Goal: Task Accomplishment & Management: Manage account settings

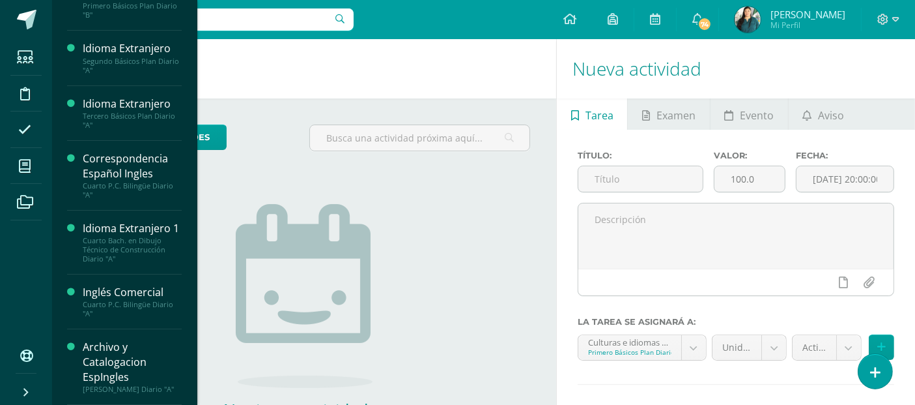
scroll to position [132, 0]
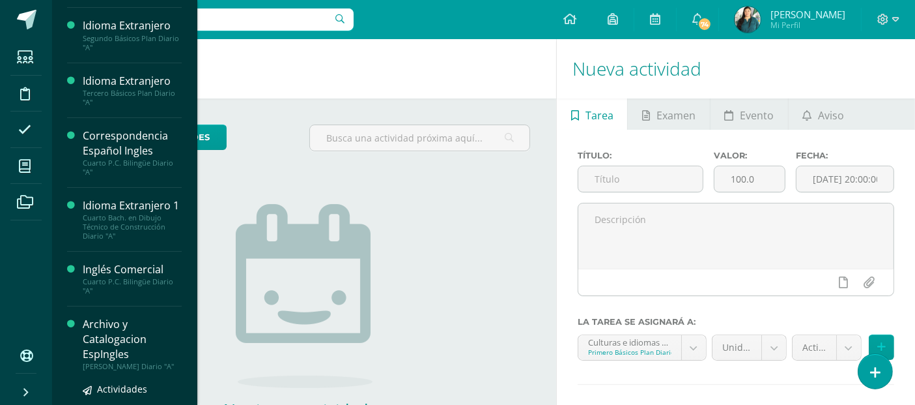
click at [120, 349] on div "Archivo y Catalogacion EspIngles" at bounding box center [132, 339] width 99 height 45
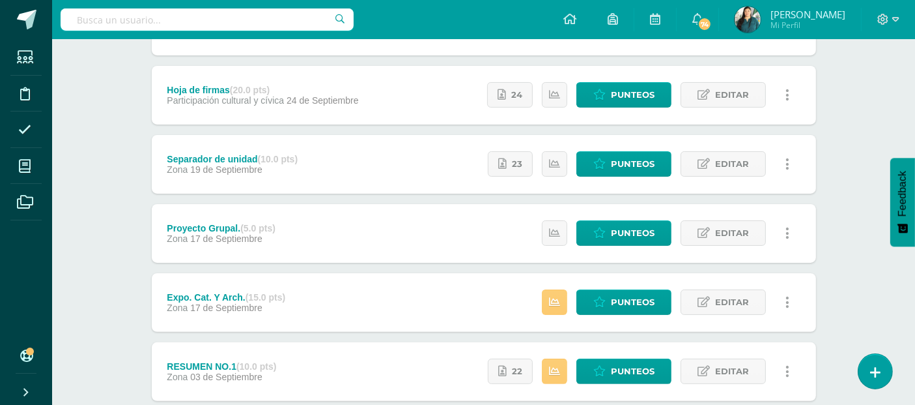
scroll to position [272, 0]
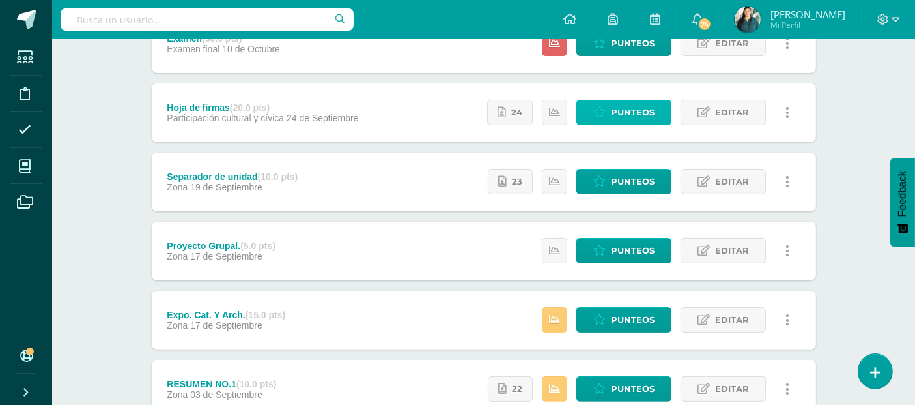
click at [621, 112] on span "Punteos" at bounding box center [633, 112] width 44 height 24
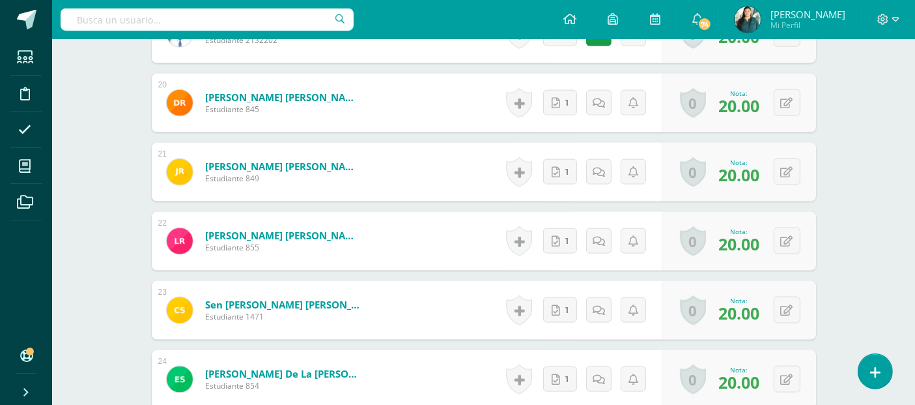
scroll to position [2021, 0]
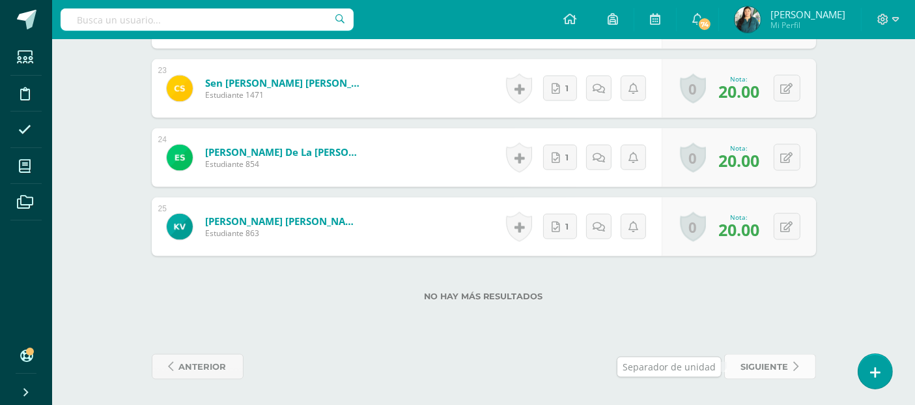
click at [764, 368] on span "siguiente" at bounding box center [766, 366] width 48 height 24
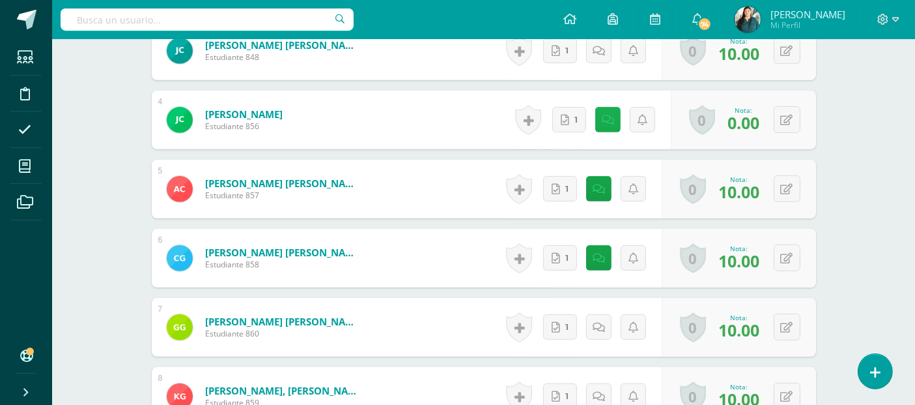
scroll to position [607, 0]
click at [612, 126] on icon at bounding box center [608, 120] width 12 height 11
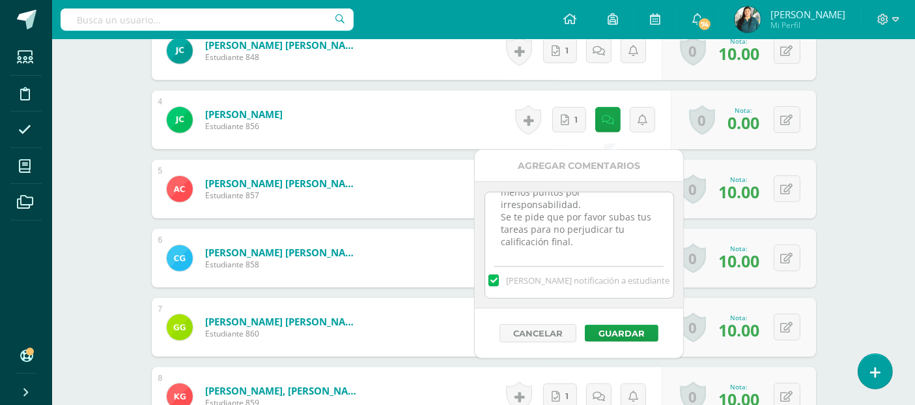
scroll to position [607, 0]
click at [627, 249] on textarea "CUARTO BIMESTE Subir acá resulto el ejercicio. Fechas limites de entrega en pla…" at bounding box center [576, 224] width 188 height 65
paste textarea "14/10/27 Buen día, recordatorio de entrega. Las fechas fueron asignadas. Si tie…"
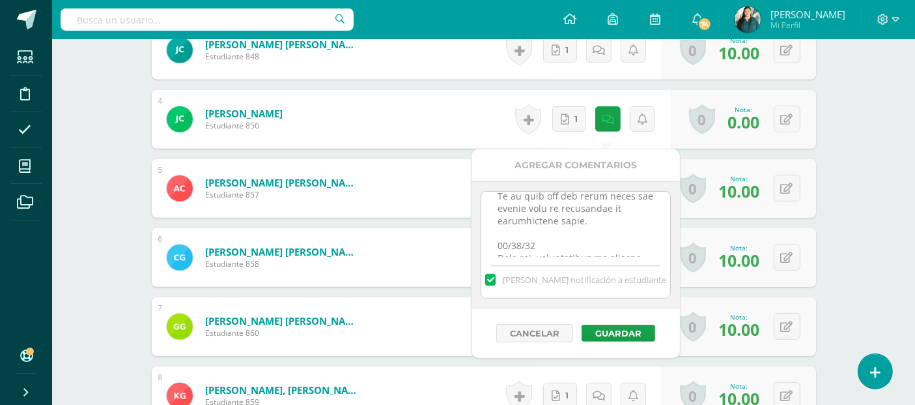
scroll to position [521, 0]
type textarea "CUARTO BIMESTE Subir acá resulto el ejercicio. Fechas limites de entrega en pla…"
click at [616, 334] on button "Guardar" at bounding box center [619, 332] width 74 height 17
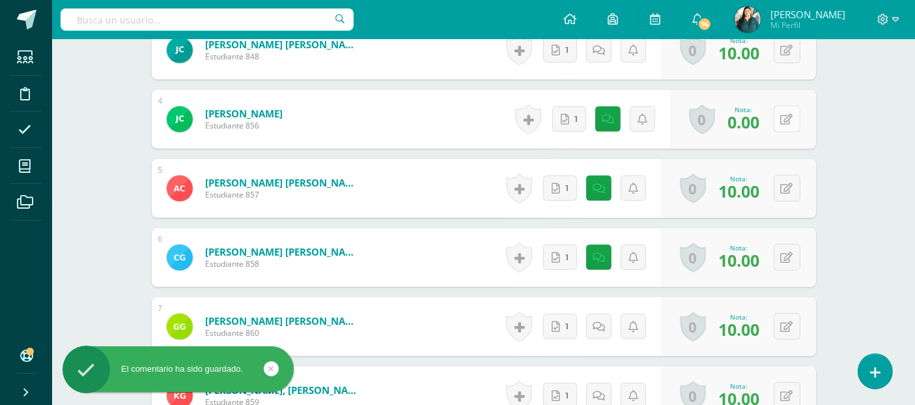
click at [788, 132] on button at bounding box center [787, 119] width 27 height 27
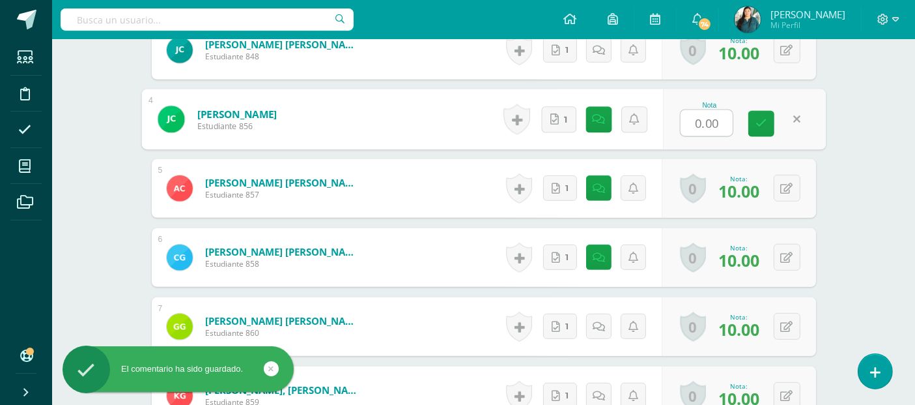
type input "8"
click at [763, 129] on icon at bounding box center [762, 123] width 12 height 11
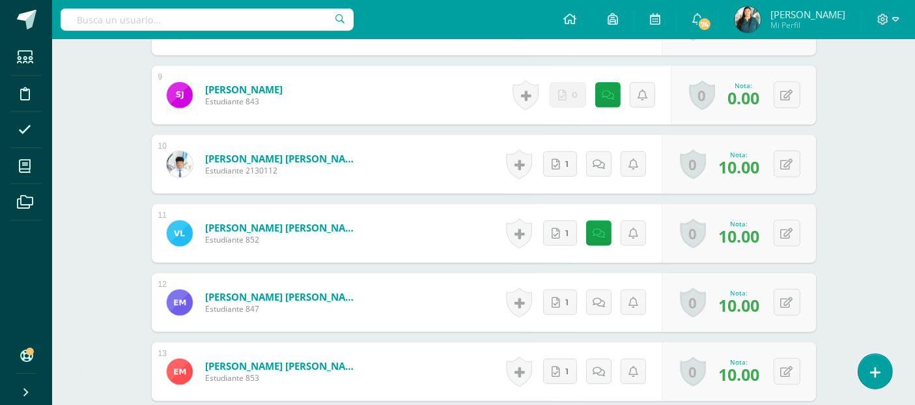
scroll to position [983, 0]
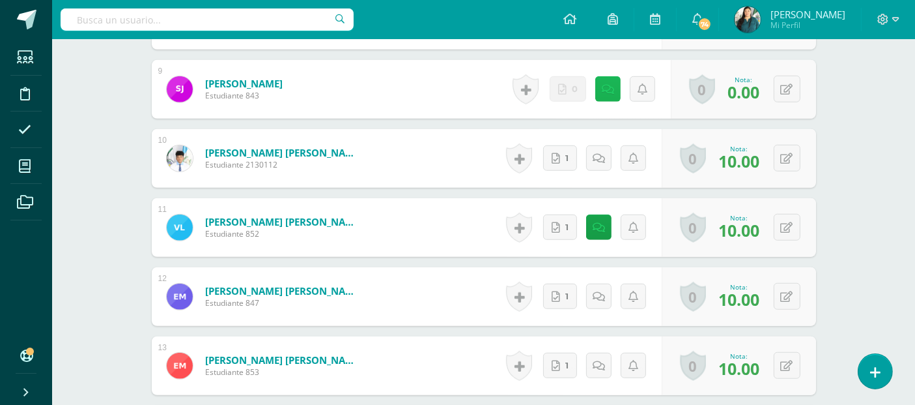
click at [614, 96] on link at bounding box center [608, 88] width 25 height 25
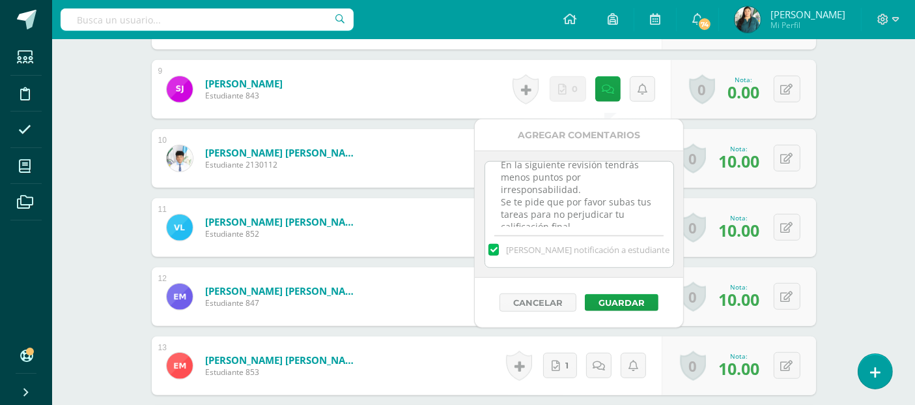
scroll to position [343, 0]
click at [616, 223] on textarea "CUARTO BIMESTE Subir acá resulto el ejercicio. Fechas limites de entrega en pla…" at bounding box center [579, 194] width 188 height 65
paste textarea "[DATE] Buen día, recordatorio de entrega. Las fechas fueron asignadas. Si tiene…"
type textarea "LOREMI DOLORSI Ametc adi elitsed do eiusmodte. Incidi utlabor et dolorem al eni…"
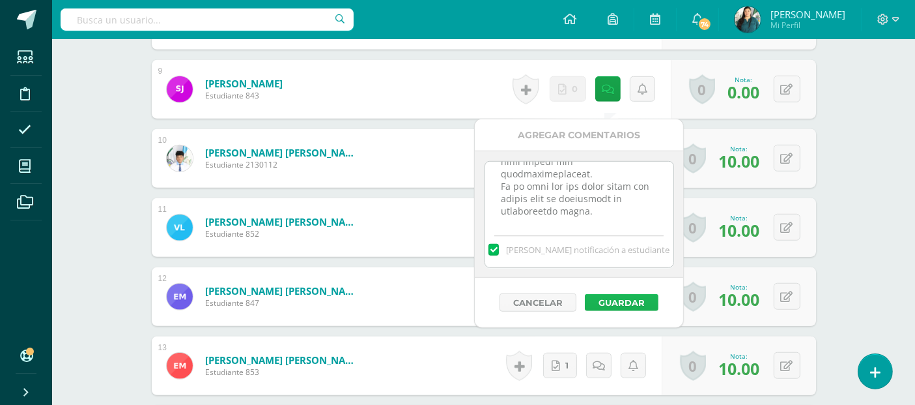
click at [619, 296] on button "Guardar" at bounding box center [622, 302] width 74 height 17
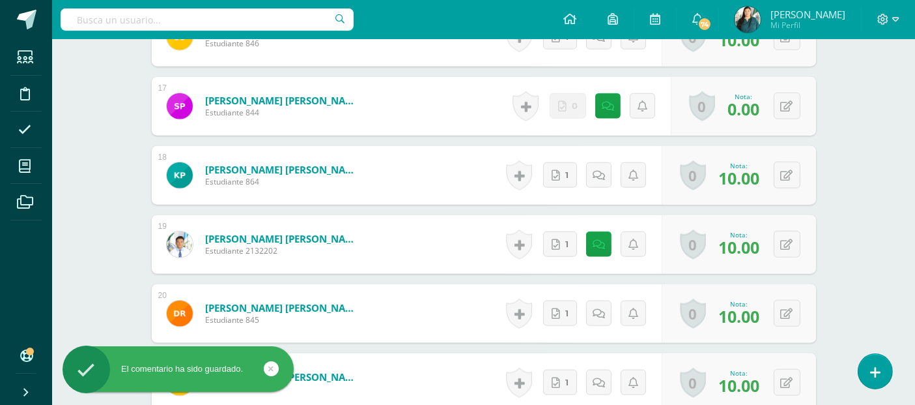
scroll to position [1530, 0]
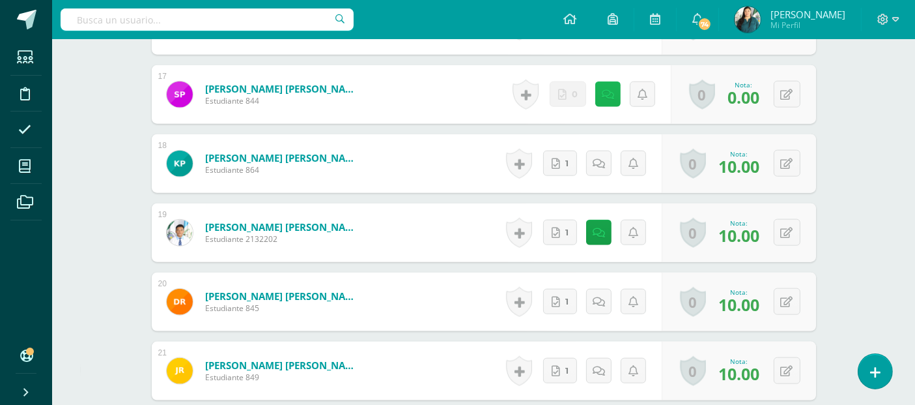
click at [612, 100] on icon at bounding box center [608, 94] width 12 height 11
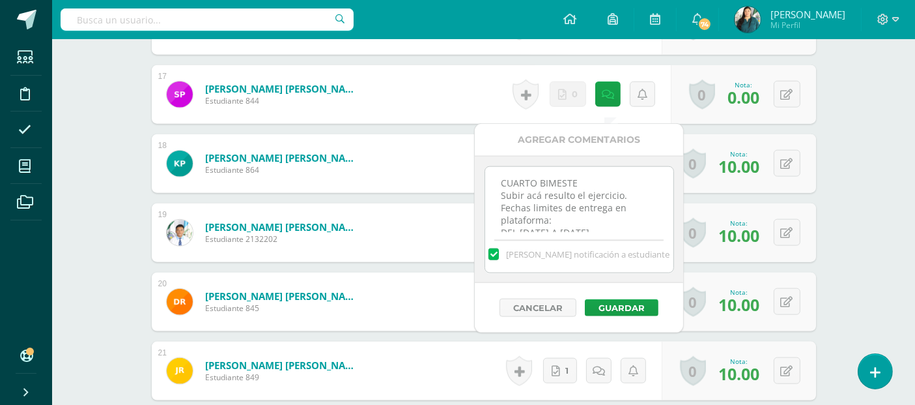
scroll to position [343, 0]
click at [637, 220] on textarea "CUARTO BIMESTE Subir acá resulto el ejercicio. Fechas limites de entrega en pla…" at bounding box center [579, 199] width 188 height 65
paste textarea "14/10/27 Buen día, recordatorio de entrega. Las fechas fueron asignadas. Si tie…"
type textarea "CUARTO BIMESTE Subir acá resulto el ejercicio. Fechas limites de entrega en pla…"
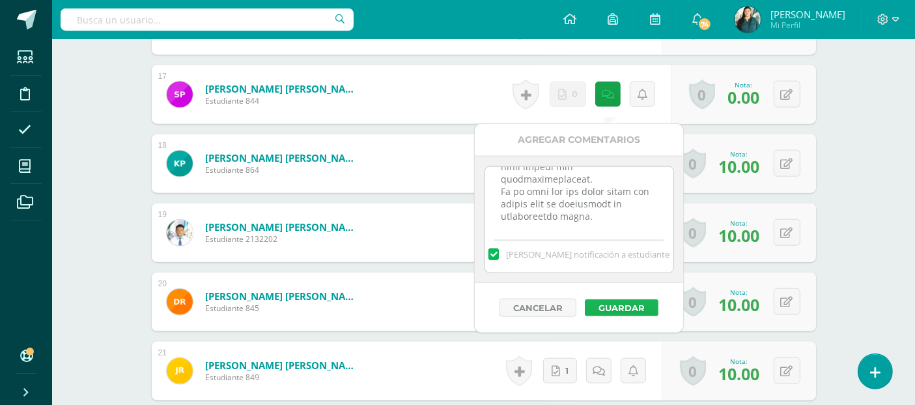
click at [623, 302] on button "Guardar" at bounding box center [622, 307] width 74 height 17
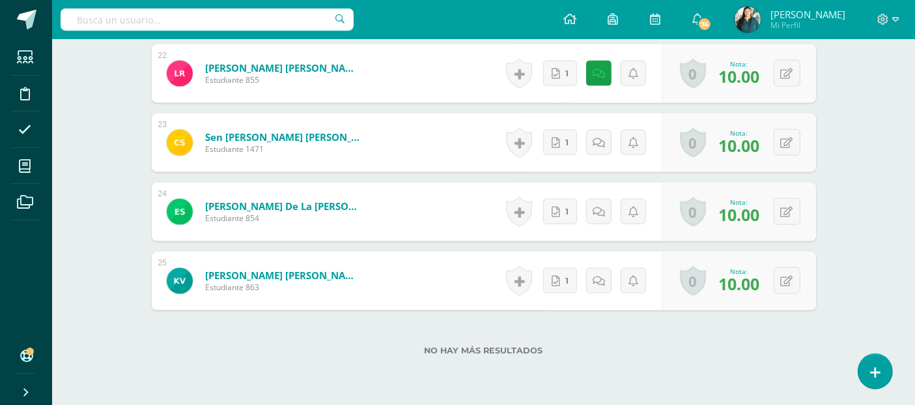
scroll to position [1962, 0]
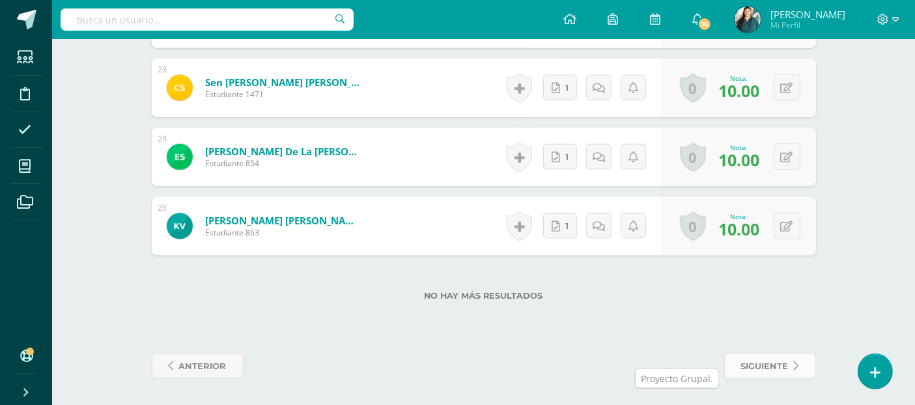
click at [794, 356] on link "siguiente" at bounding box center [771, 365] width 92 height 25
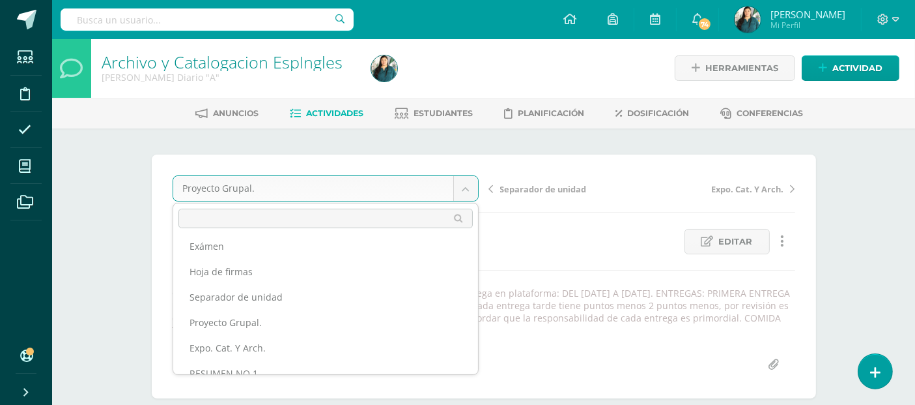
scroll to position [47, 0]
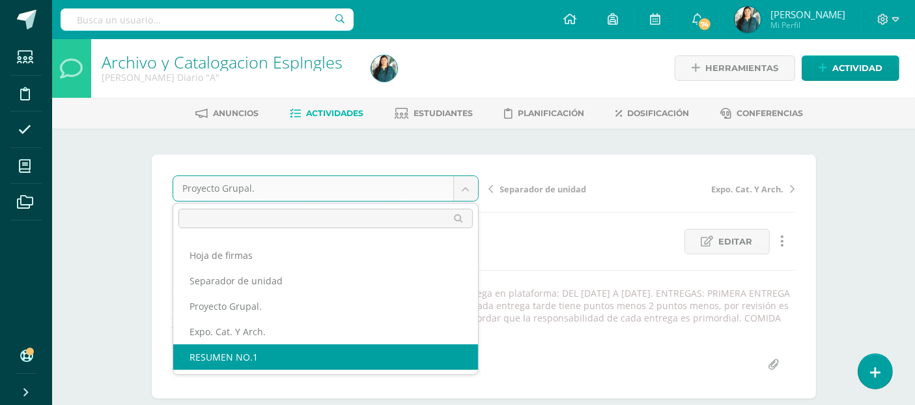
select select "/dashboard/teacher/grade-activity/83127/"
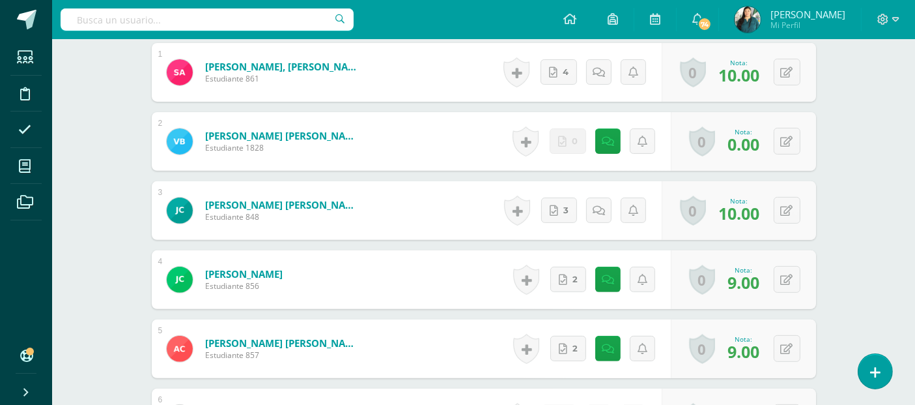
scroll to position [465, 0]
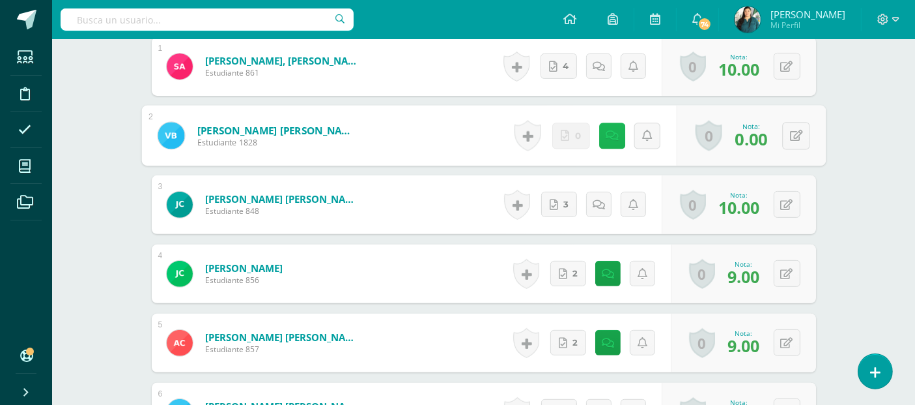
click at [610, 134] on icon at bounding box center [611, 135] width 13 height 11
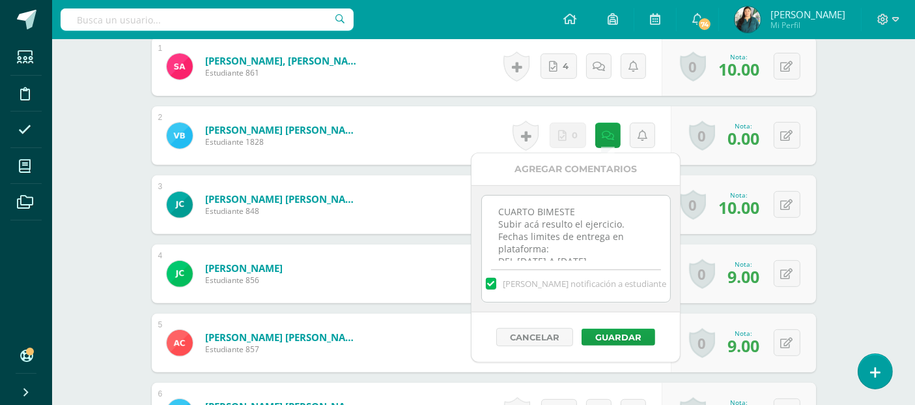
scroll to position [343, 0]
click at [632, 252] on textarea "CUARTO BIMESTE Subir acá resulto el ejercicio. Fechas limites de entrega en pla…" at bounding box center [576, 227] width 188 height 65
paste textarea "14/10/27 Buen día, recordatorio de entrega. Las fechas fueron asignadas. Si tie…"
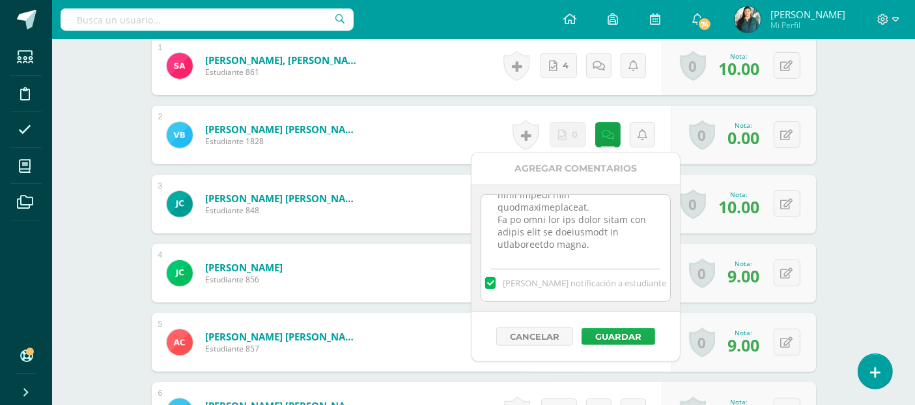
type textarea "CUARTO BIMESTE Subir acá resulto el ejercicio. Fechas limites de entrega en pla…"
click at [640, 336] on button "Guardar" at bounding box center [619, 336] width 74 height 17
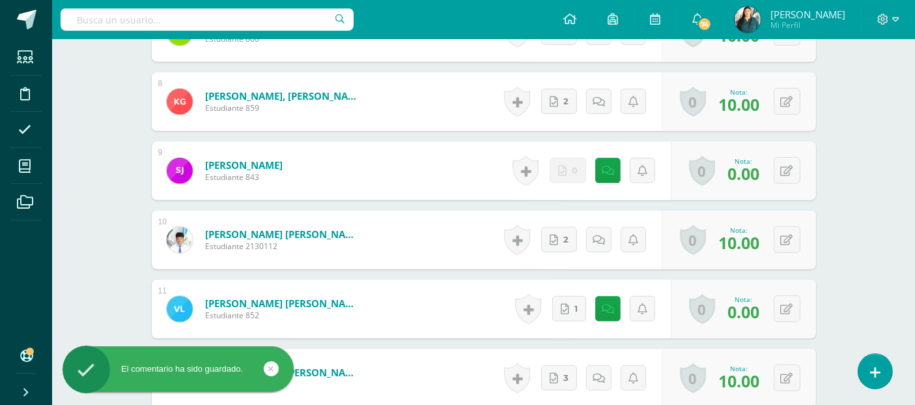
scroll to position [968, 0]
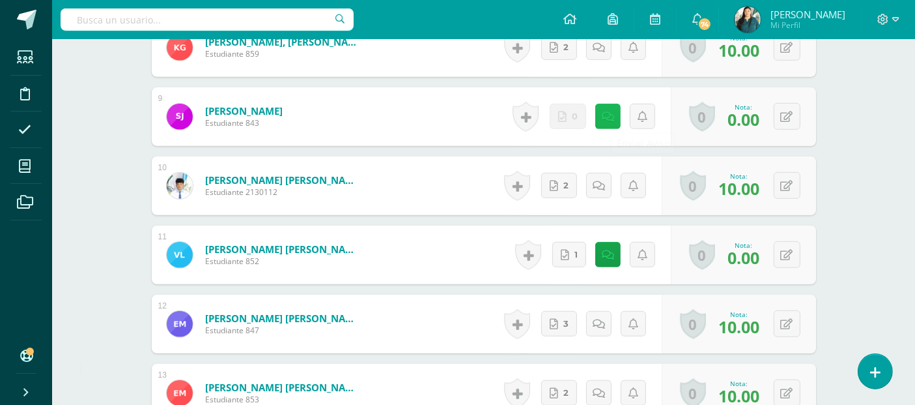
click at [614, 119] on icon at bounding box center [608, 116] width 12 height 11
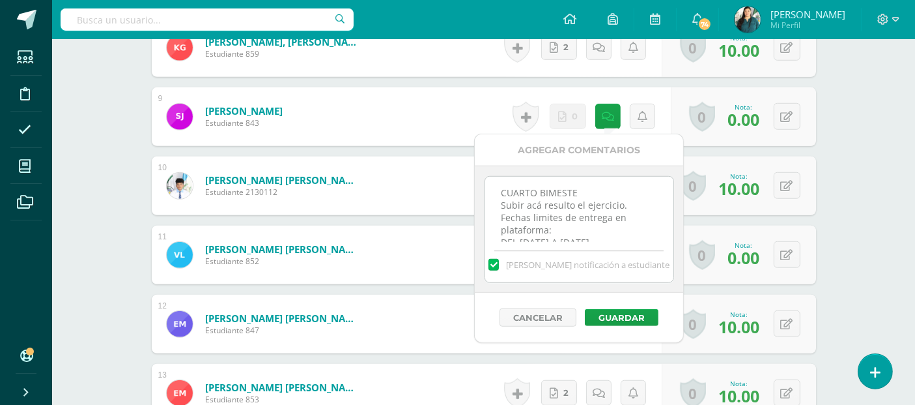
scroll to position [343, 0]
click at [641, 237] on textarea "CUARTO BIMESTE Subir acá resulto el ejercicio. Fechas limites de entrega en pla…" at bounding box center [579, 209] width 188 height 65
paste textarea "14/10/27 Buen día, recordatorio de entrega. Las fechas fueron asignadas. Si tie…"
type textarea "CUARTO BIMESTE Subir acá resulto el ejercicio. Fechas limites de entrega en pla…"
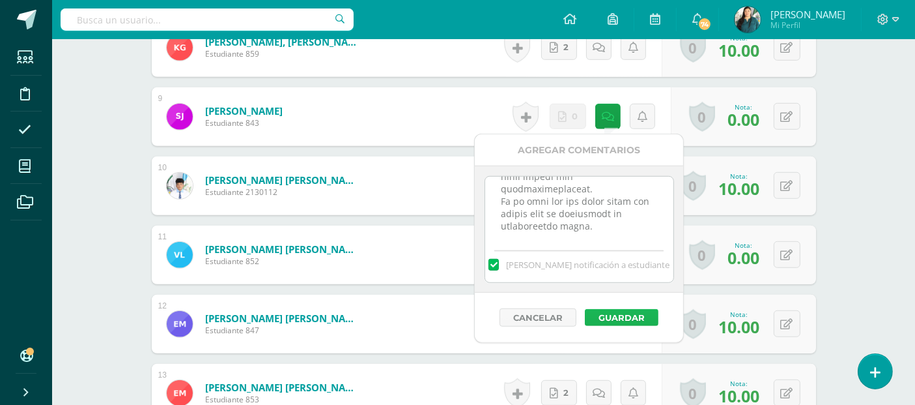
click at [643, 310] on button "Guardar" at bounding box center [622, 317] width 74 height 17
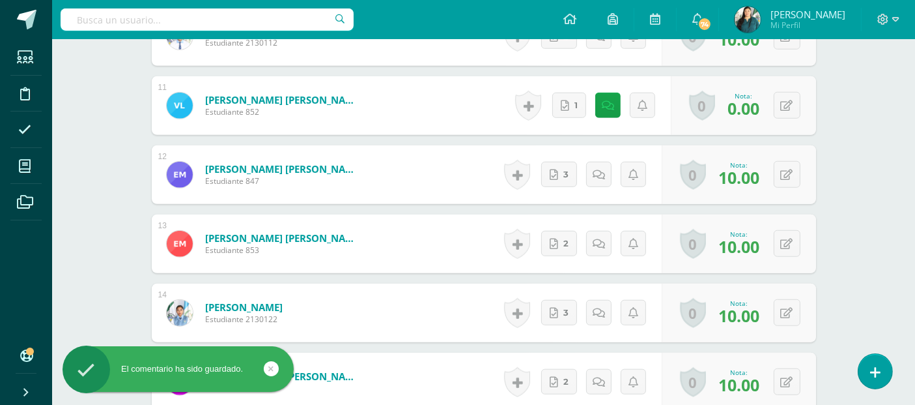
scroll to position [1123, 0]
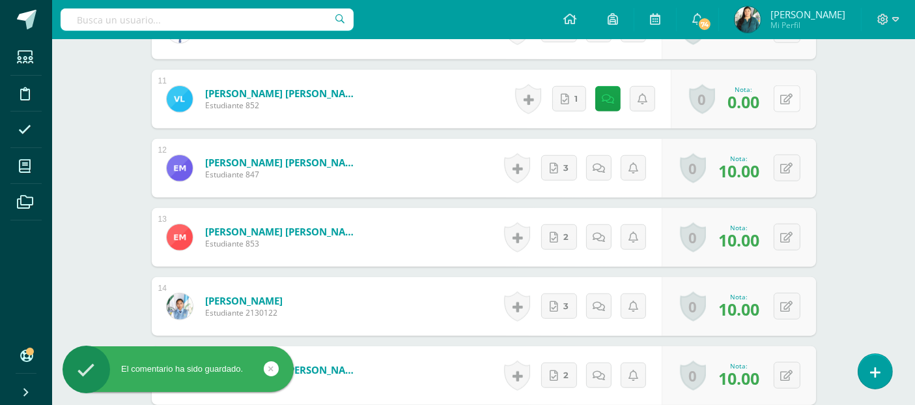
click at [782, 101] on button at bounding box center [787, 98] width 27 height 27
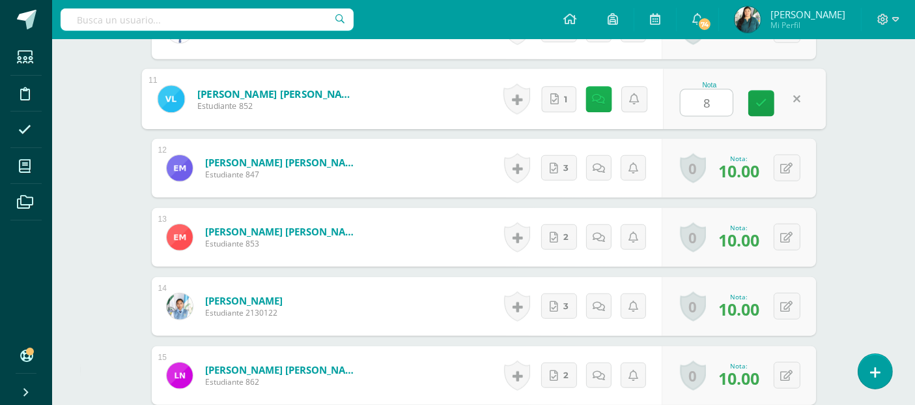
type input "8"
click at [598, 106] on link at bounding box center [599, 99] width 26 height 26
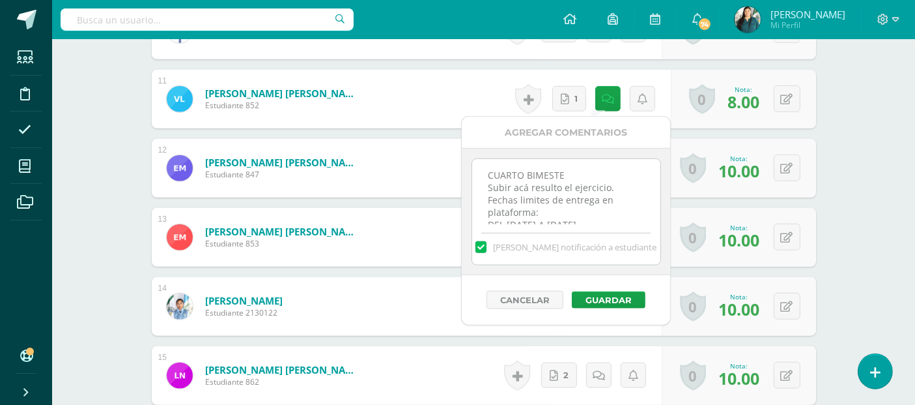
scroll to position [343, 0]
click at [624, 208] on textarea "CUARTO BIMESTE Subir acá resulto el ejercicio. Fechas limites de entrega en pla…" at bounding box center [566, 191] width 188 height 65
paste textarea "14/10/27 Buen día, recordatorio de entrega. Las fechas fueron asignadas. Si tie…"
type textarea "CUARTO BIMESTE Subir acá resulto el ejercicio. Fechas limites de entrega en pla…"
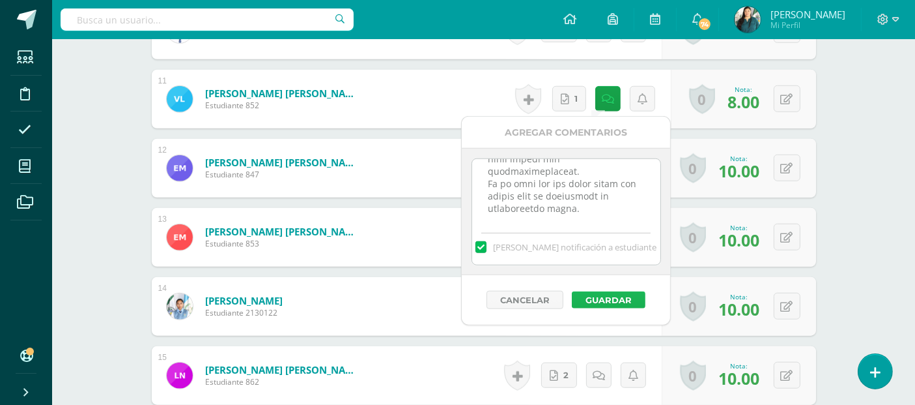
click at [627, 301] on button "Guardar" at bounding box center [609, 299] width 74 height 17
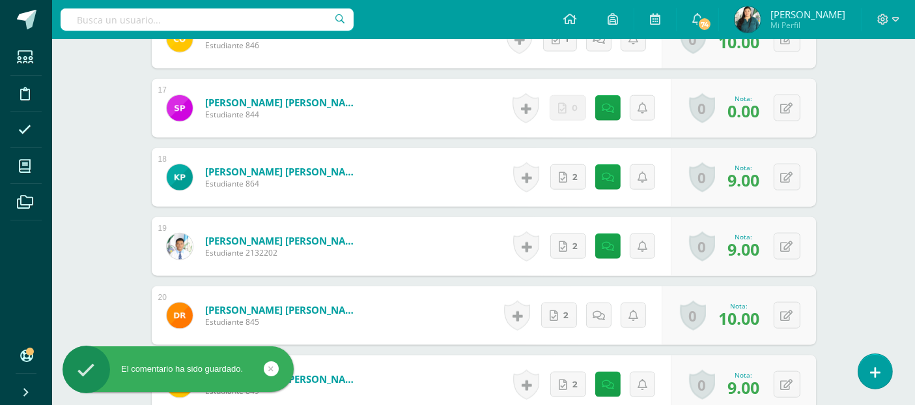
scroll to position [1534, 0]
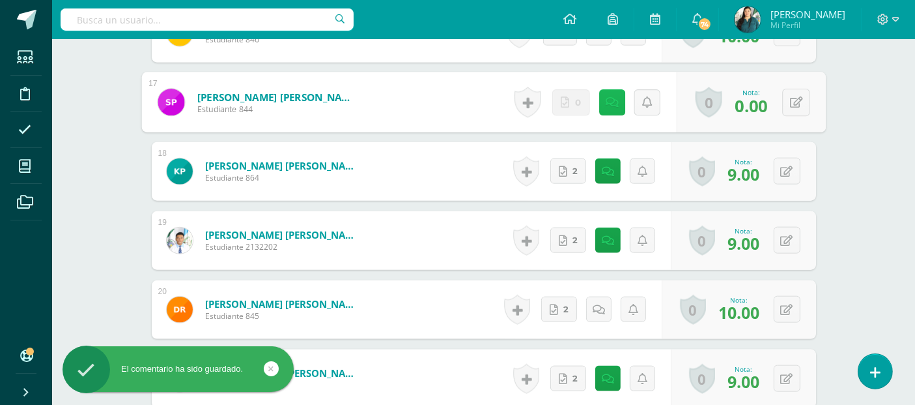
click at [601, 104] on link at bounding box center [612, 102] width 26 height 26
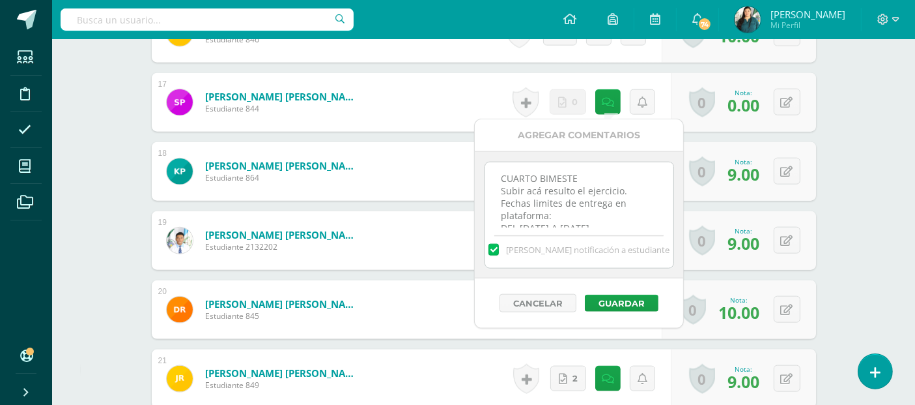
scroll to position [343, 0]
click at [629, 223] on textarea "CUARTO BIMESTE Subir acá resulto el ejercicio. Fechas limites de entrega en pla…" at bounding box center [579, 194] width 188 height 65
paste textarea "14/10/27 Buen día, recordatorio de entrega. Las fechas fueron asignadas. Si tie…"
type textarea "CUARTO BIMESTE Subir acá resulto el ejercicio. Fechas limites de entrega en pla…"
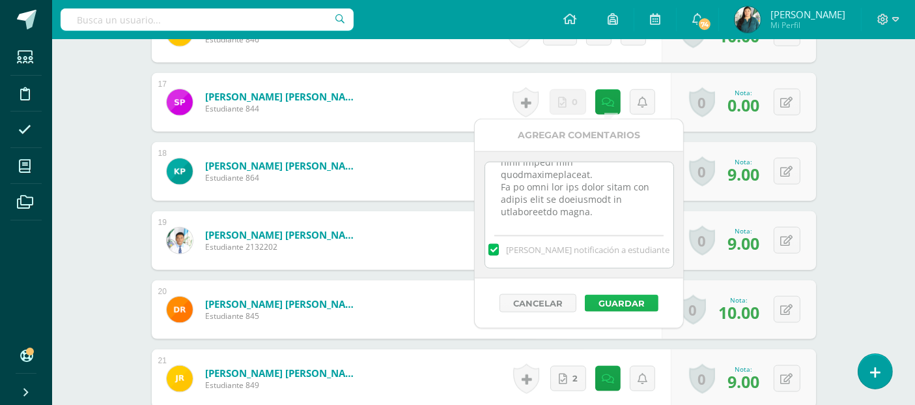
click at [636, 298] on button "Guardar" at bounding box center [622, 303] width 74 height 17
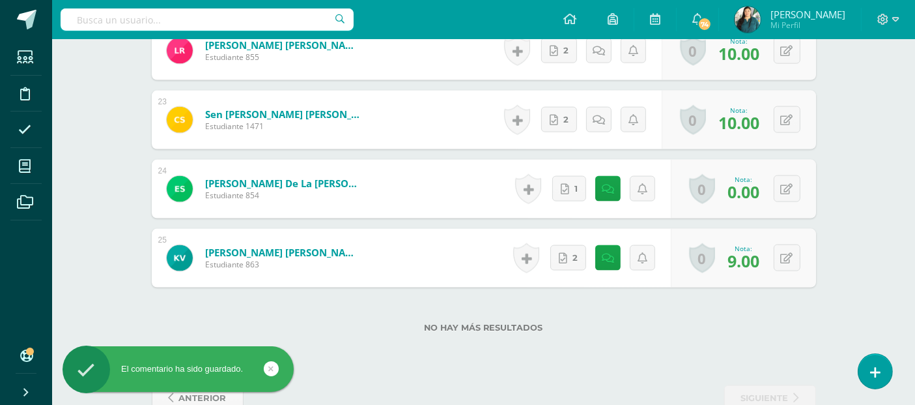
scroll to position [1962, 0]
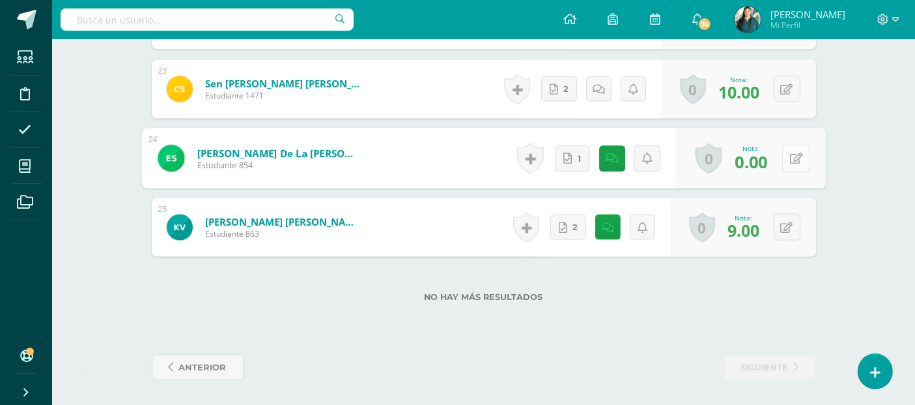
click at [794, 162] on button at bounding box center [796, 158] width 27 height 27
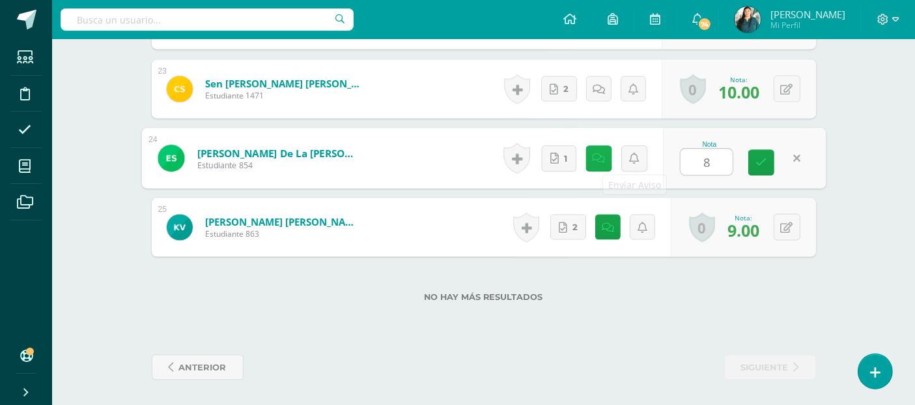
type input "8"
click at [609, 152] on link at bounding box center [599, 158] width 26 height 26
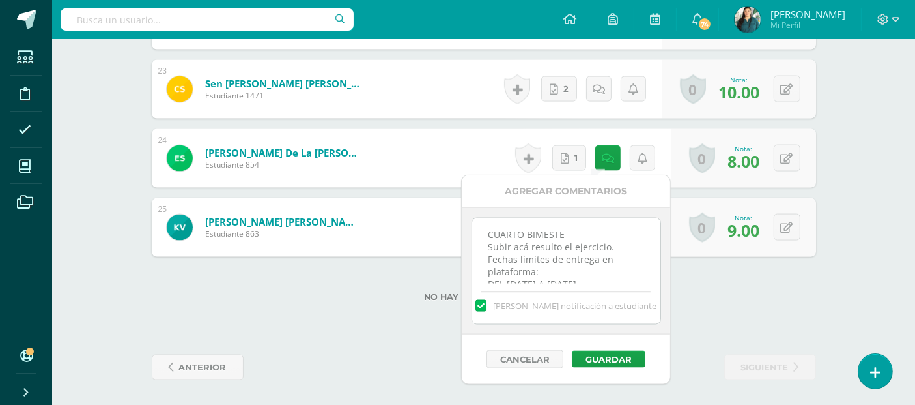
scroll to position [343, 0]
click at [626, 270] on textarea "CUARTO BIMESTE Subir acá resulto el ejercicio. Fechas limites de entrega en pla…" at bounding box center [566, 250] width 188 height 65
paste textarea "14/10/27 Buen día, recordatorio de entrega. Las fechas fueron asignadas. Si tie…"
type textarea "CUARTO BIMESTE Subir acá resulto el ejercicio. Fechas limites de entrega en pla…"
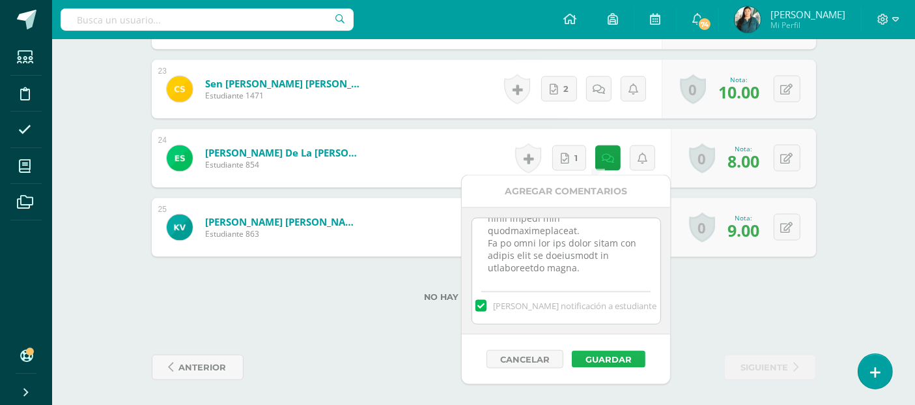
click at [616, 358] on button "Guardar" at bounding box center [609, 359] width 74 height 17
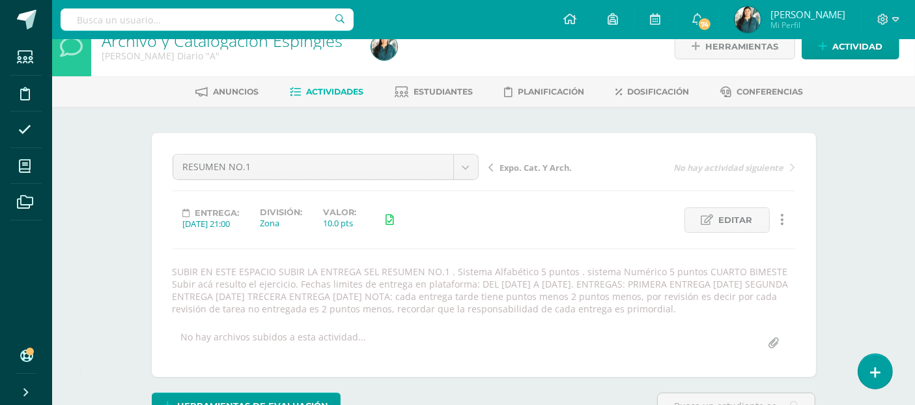
scroll to position [0, 0]
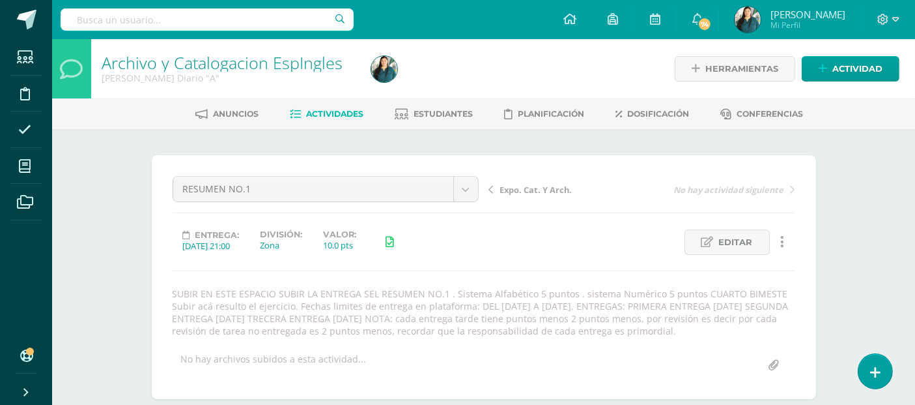
click at [339, 106] on link "Actividades" at bounding box center [327, 114] width 74 height 21
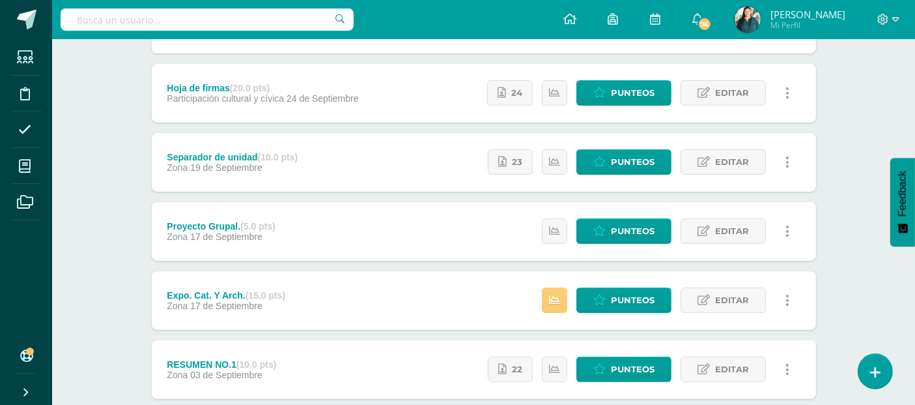
scroll to position [294, 0]
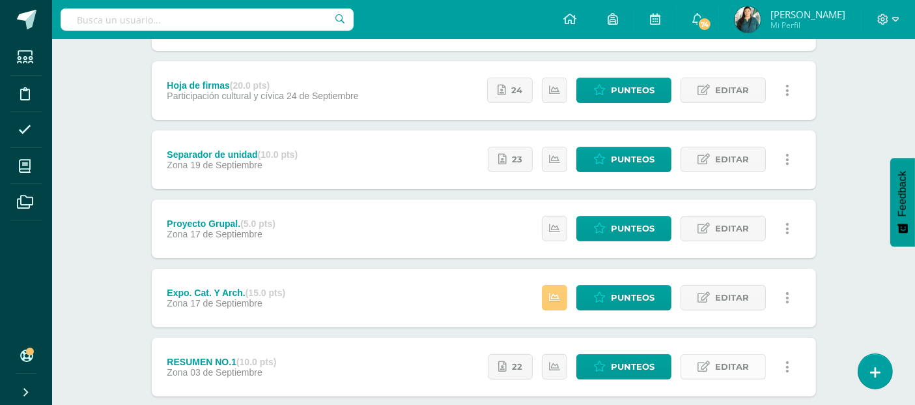
click at [711, 364] on link "Editar" at bounding box center [723, 366] width 85 height 25
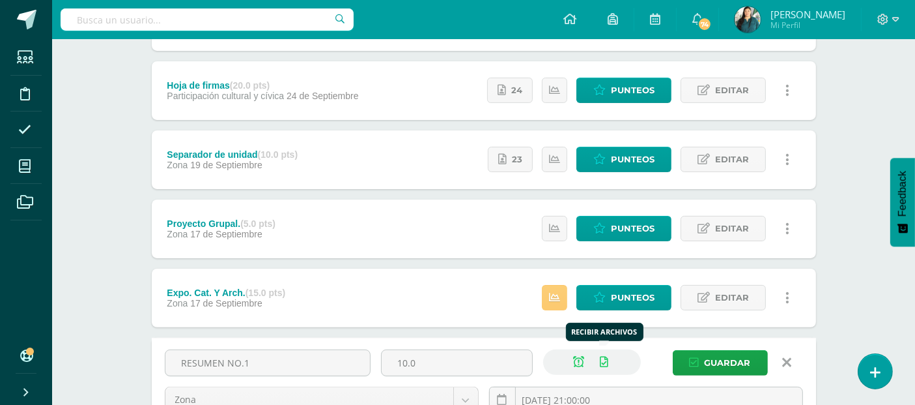
click at [602, 360] on icon at bounding box center [605, 361] width 8 height 11
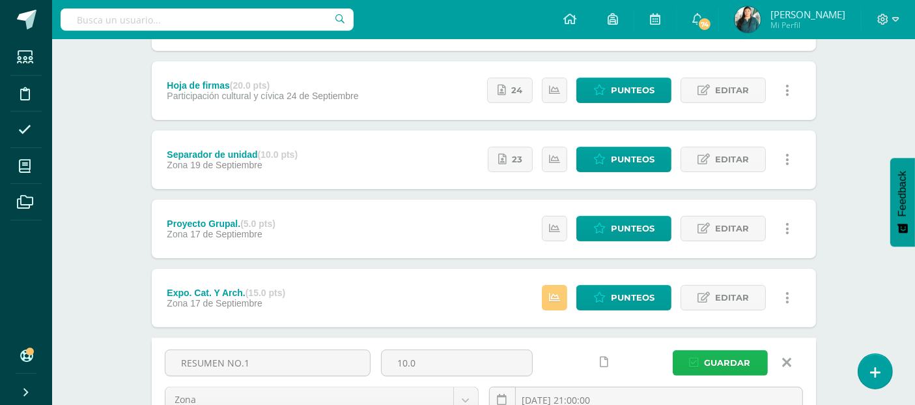
click at [702, 358] on button "Guardar" at bounding box center [720, 362] width 95 height 25
click at [695, 158] on link "Editar" at bounding box center [723, 159] width 85 height 25
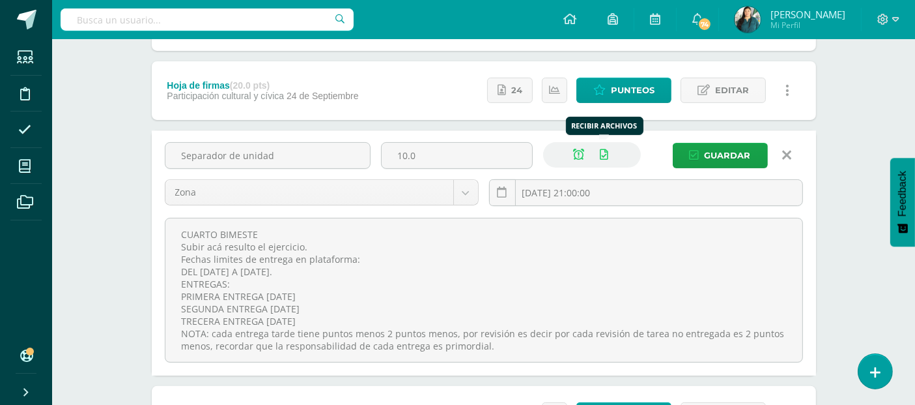
click at [603, 150] on icon at bounding box center [605, 154] width 8 height 11
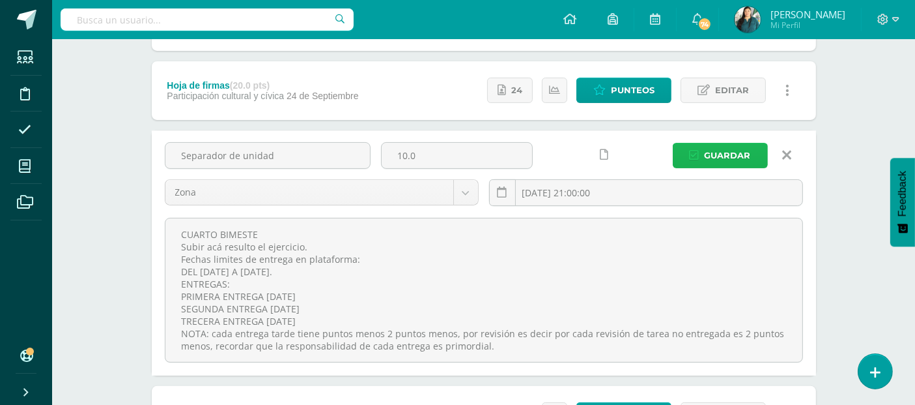
click at [730, 155] on span "Guardar" at bounding box center [728, 155] width 46 height 24
click at [715, 92] on link "Editar" at bounding box center [723, 90] width 85 height 25
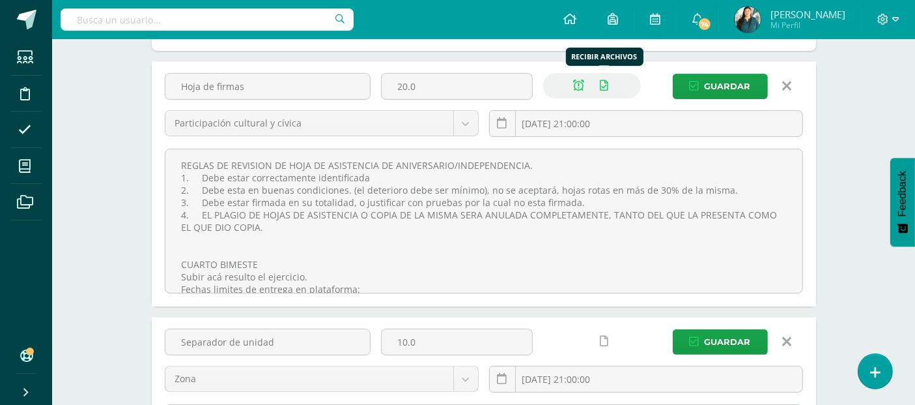
click at [606, 82] on icon at bounding box center [605, 85] width 8 height 11
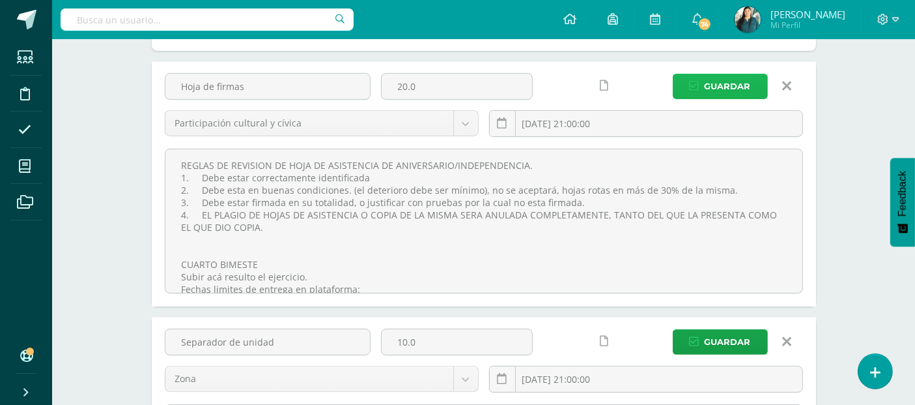
click at [701, 83] on button "Guardar" at bounding box center [720, 86] width 95 height 25
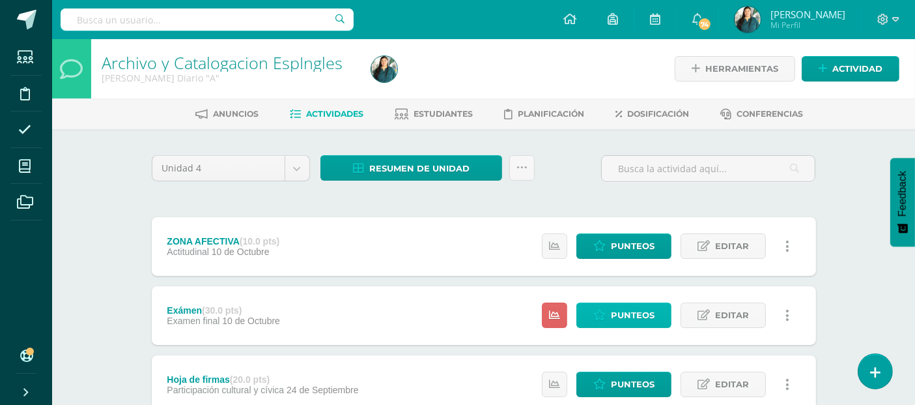
click at [641, 316] on span "Punteos" at bounding box center [633, 315] width 44 height 24
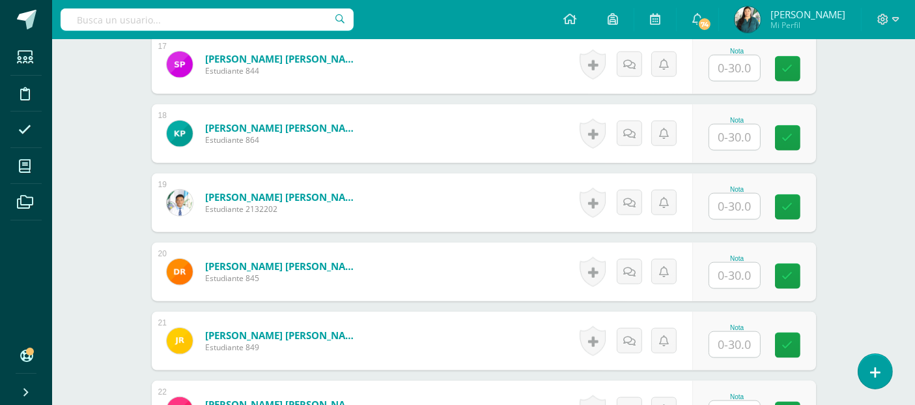
scroll to position [1543, 0]
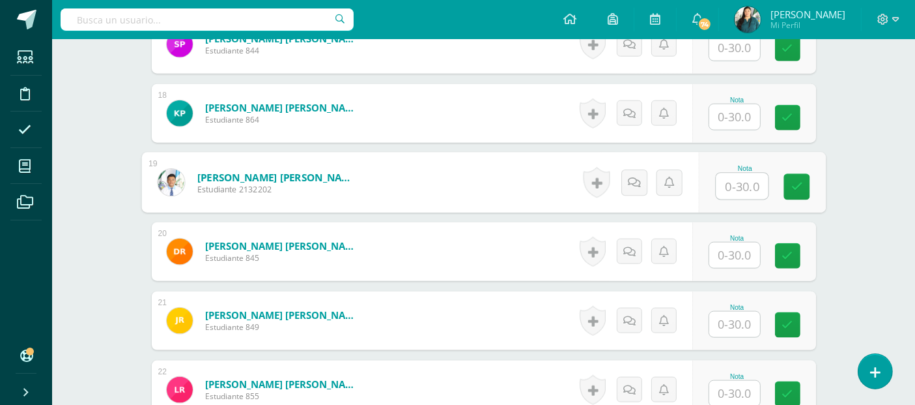
click at [748, 185] on input "text" at bounding box center [742, 186] width 52 height 26
type input "30"
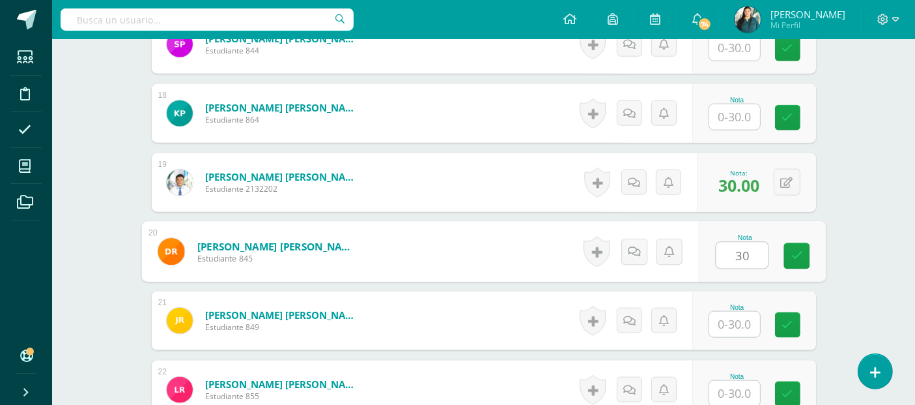
type input "30"
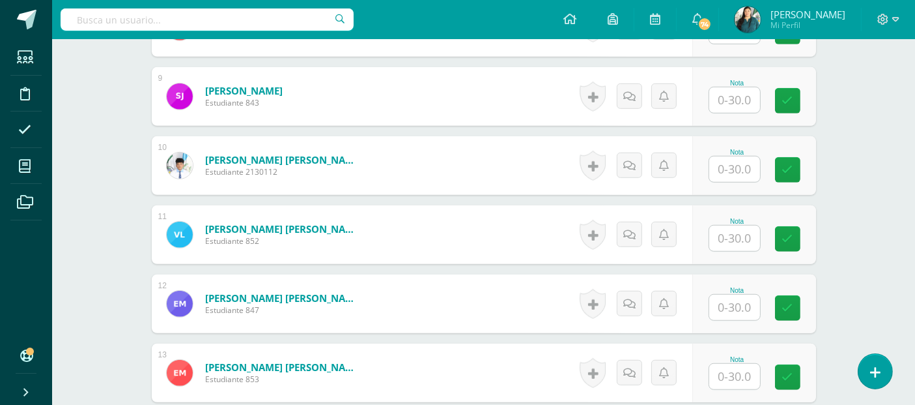
scroll to position [927, 0]
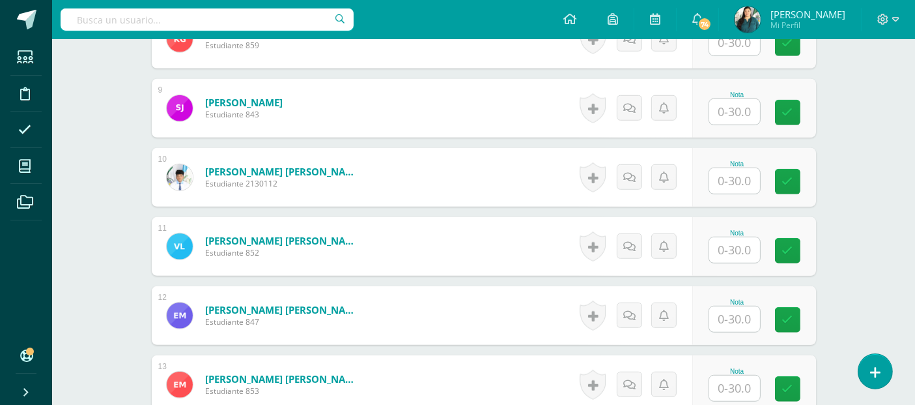
click at [734, 172] on input "text" at bounding box center [735, 180] width 51 height 25
type input "30"
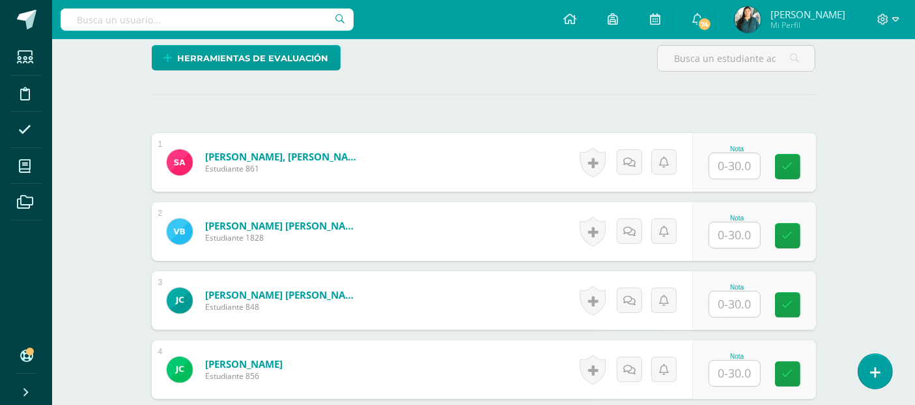
scroll to position [311, 0]
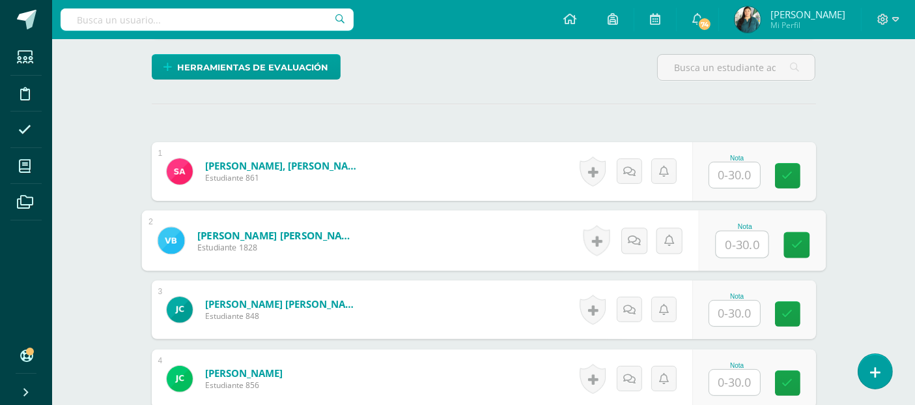
click at [737, 241] on input "text" at bounding box center [742, 244] width 52 height 26
type input "23"
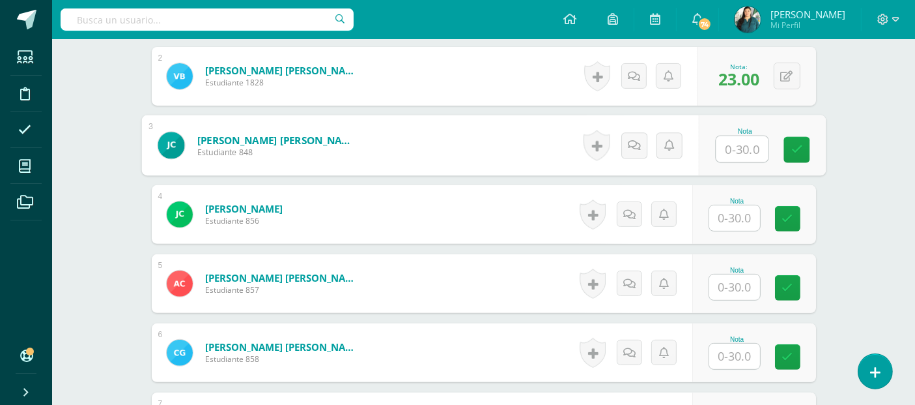
scroll to position [493, 0]
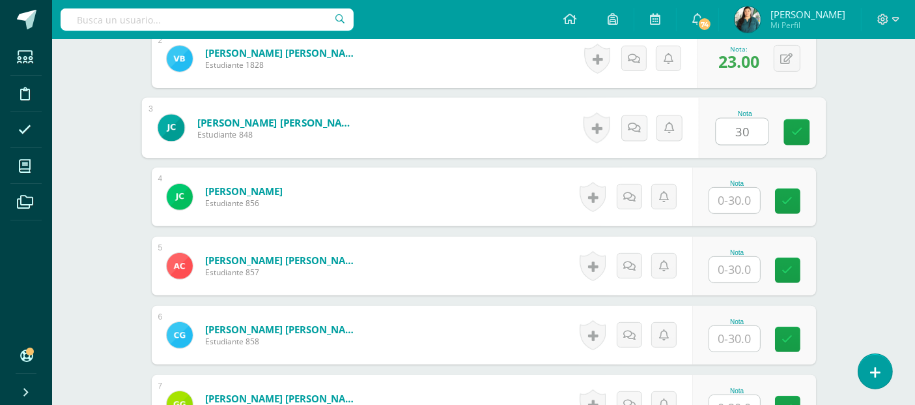
type input "30"
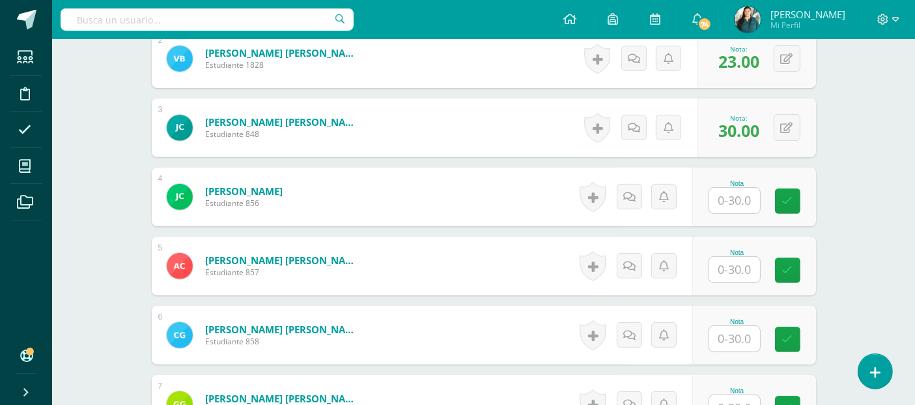
click at [766, 137] on div "0 Logros Logros obtenidos Aún no hay logros agregados Nota: 30.00" at bounding box center [756, 127] width 119 height 59
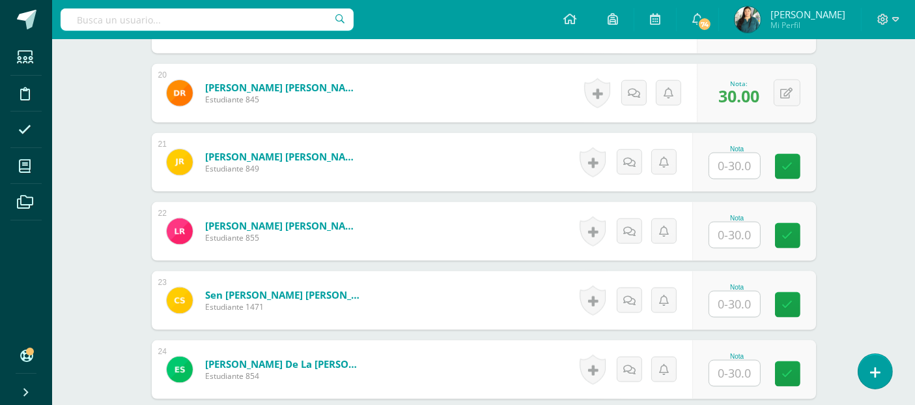
scroll to position [1710, 0]
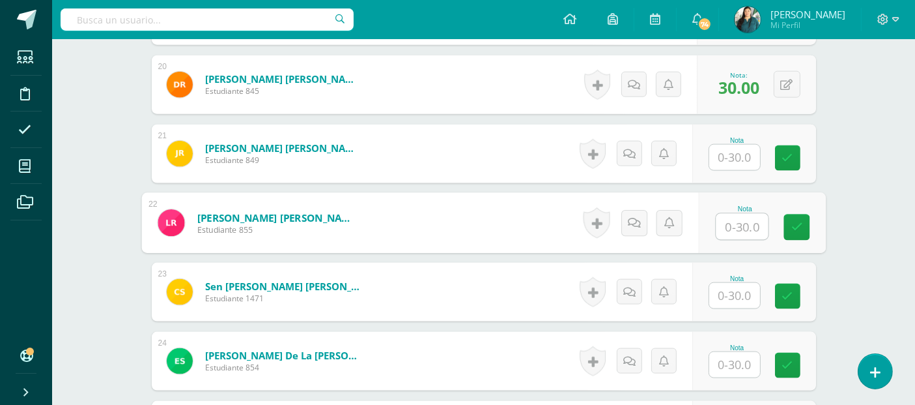
click at [739, 222] on input "text" at bounding box center [742, 227] width 52 height 26
type input "30"
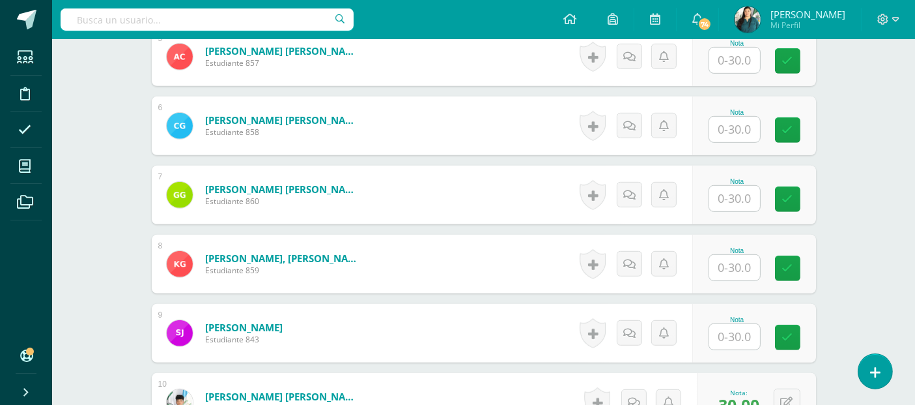
scroll to position [693, 0]
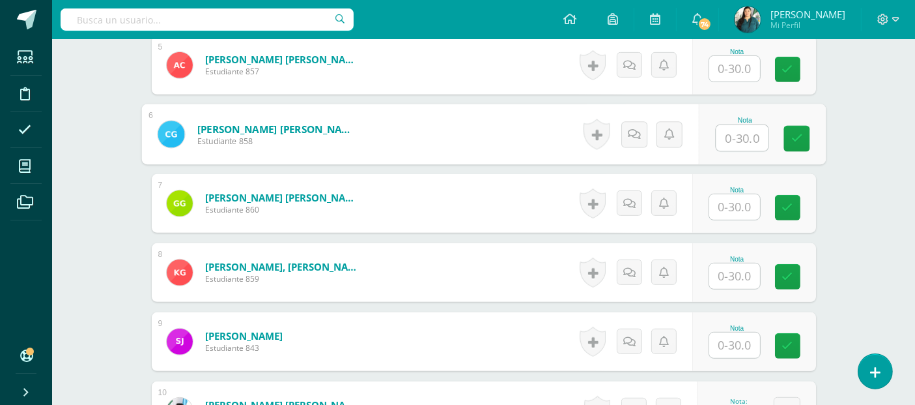
click at [735, 139] on input "text" at bounding box center [742, 138] width 52 height 26
type input "23"
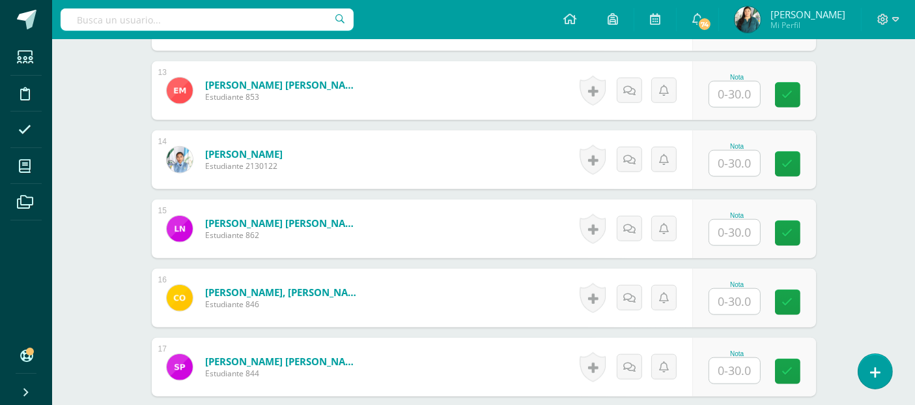
scroll to position [1250, 0]
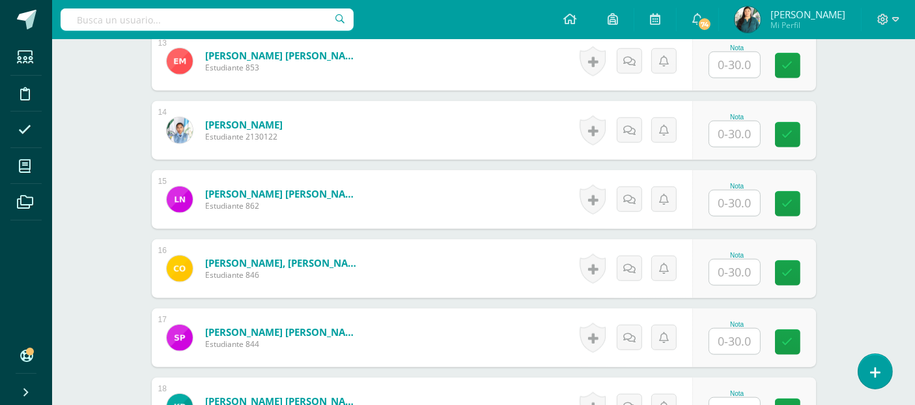
click at [736, 136] on input "text" at bounding box center [735, 133] width 51 height 25
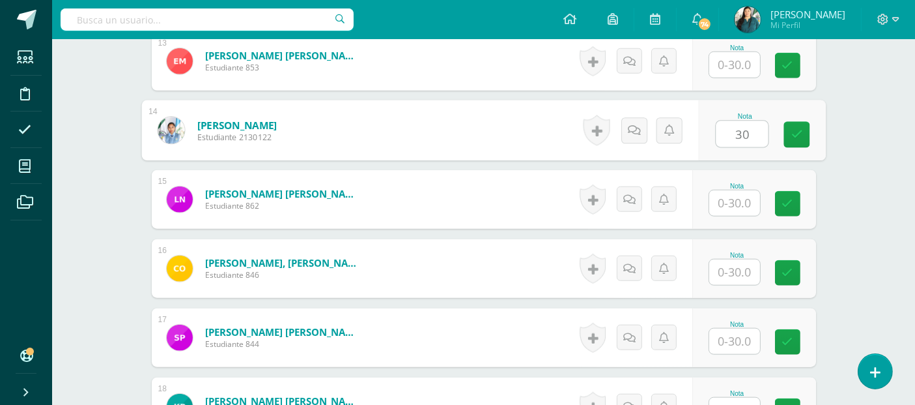
type input "30"
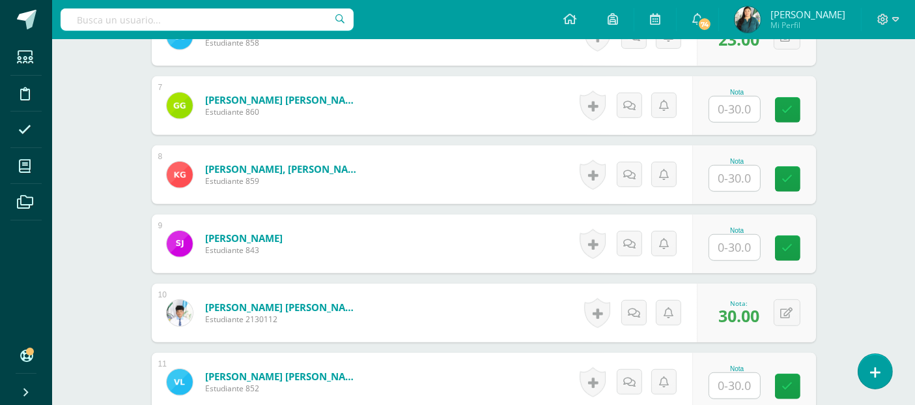
scroll to position [782, 0]
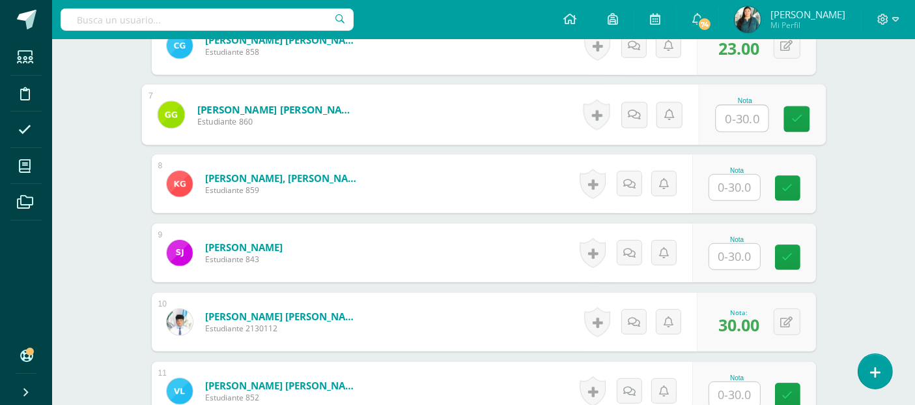
click at [749, 109] on input "text" at bounding box center [742, 119] width 52 height 26
type input "27"
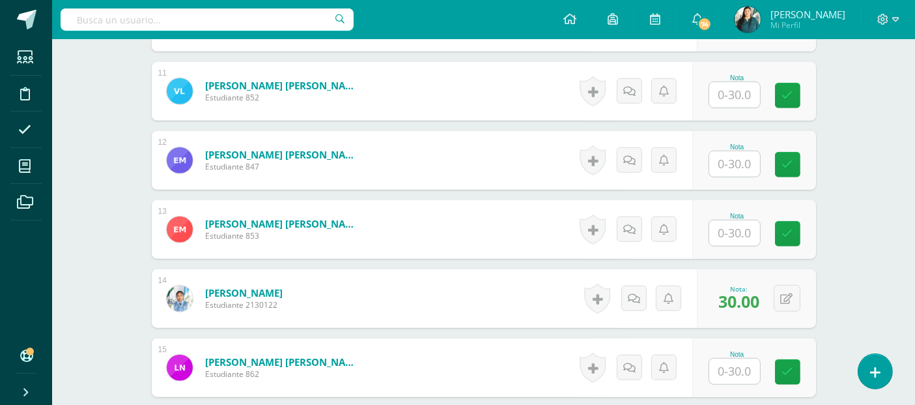
scroll to position [1093, 0]
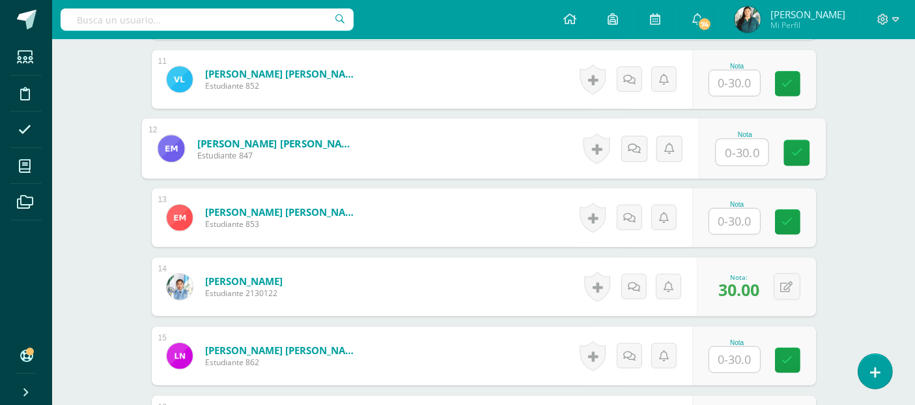
click at [745, 142] on input "text" at bounding box center [742, 152] width 52 height 26
type input "30"
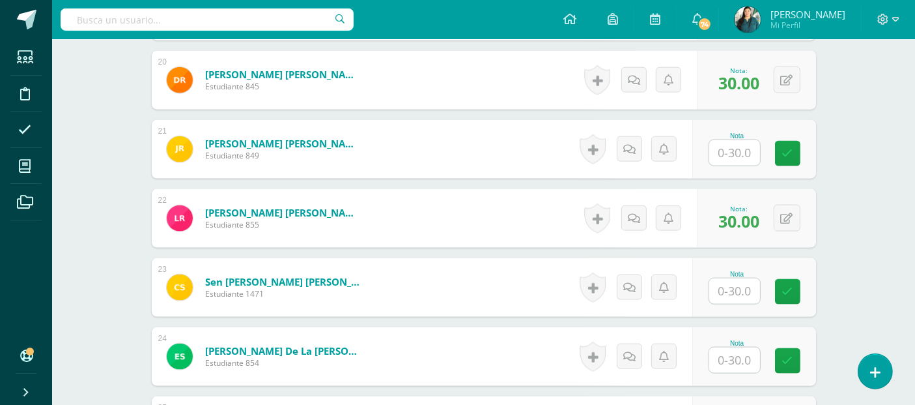
scroll to position [1735, 0]
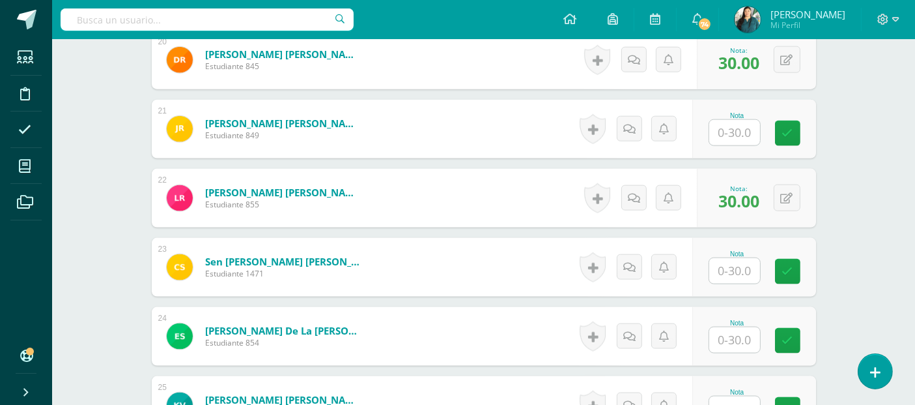
click at [734, 268] on input "text" at bounding box center [735, 270] width 51 height 25
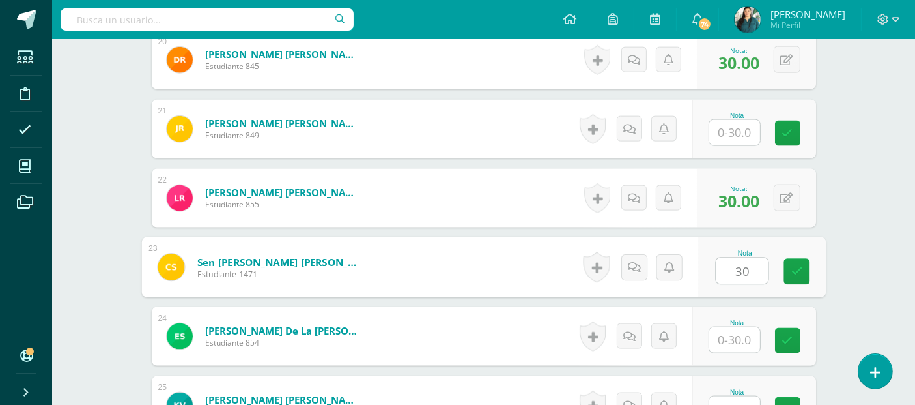
type input "30"
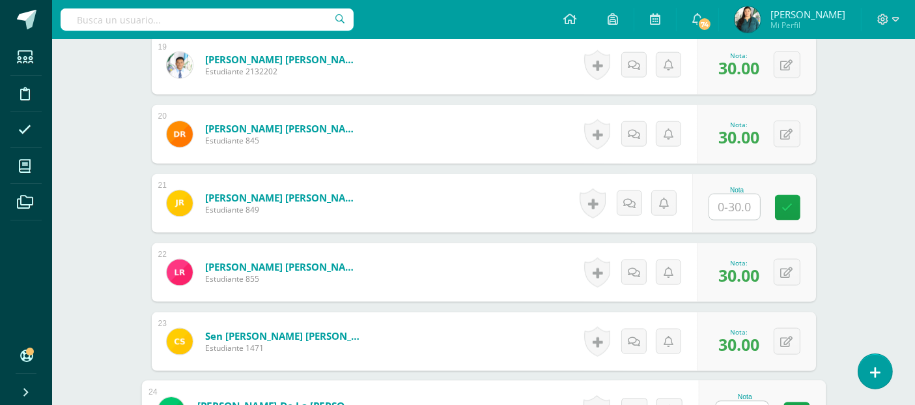
scroll to position [1642, 0]
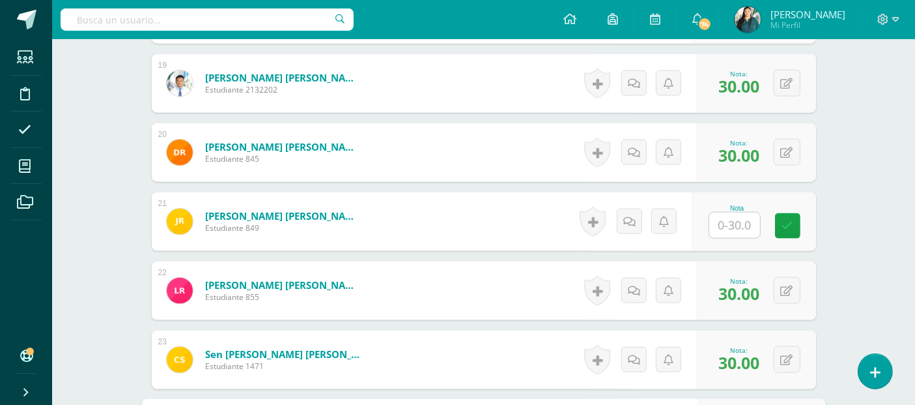
click at [736, 225] on input "text" at bounding box center [735, 224] width 51 height 25
type input "25"
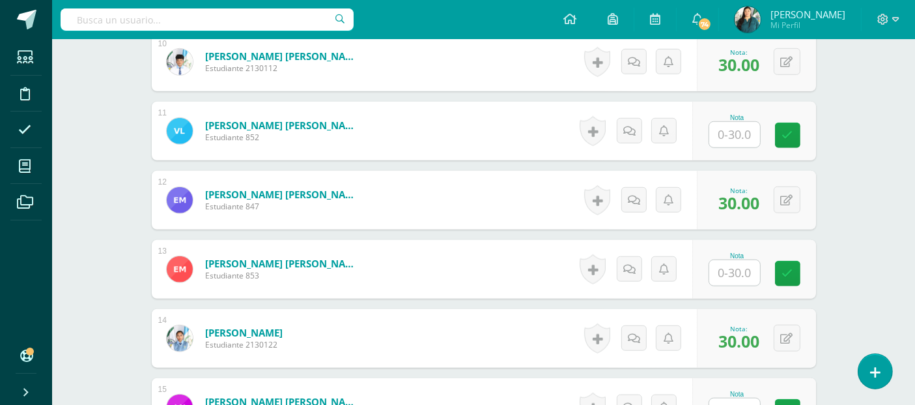
scroll to position [1021, 0]
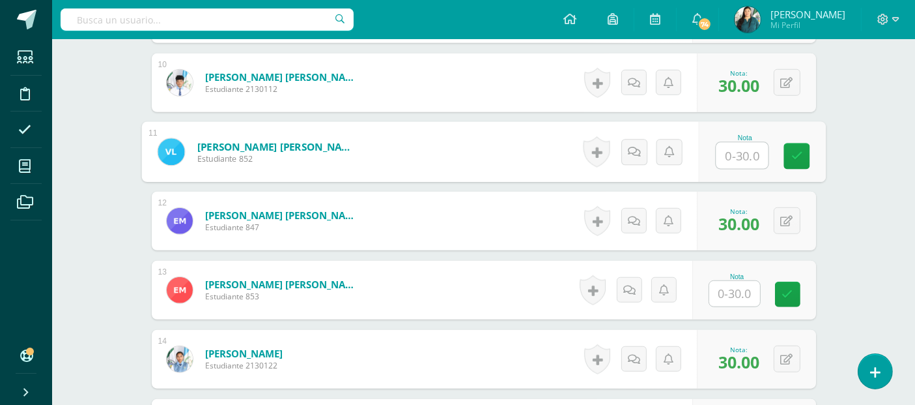
click at [741, 151] on input "text" at bounding box center [742, 156] width 52 height 26
type input "27"
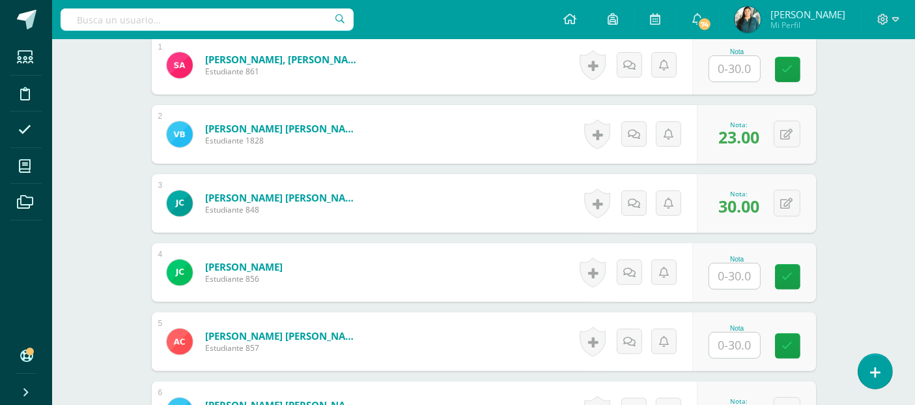
scroll to position [388, 0]
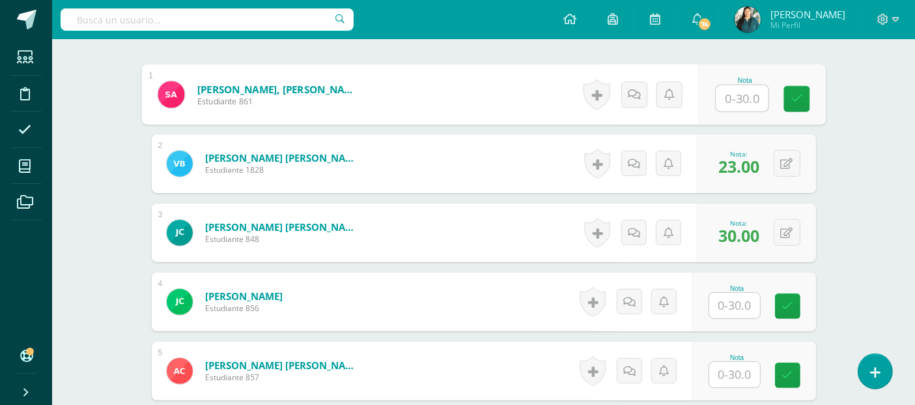
click at [739, 90] on input "text" at bounding box center [742, 98] width 52 height 26
type input "27"
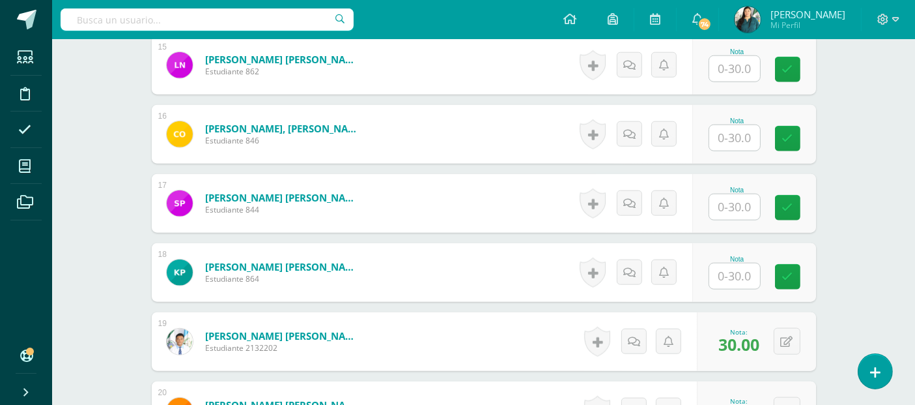
scroll to position [1396, 0]
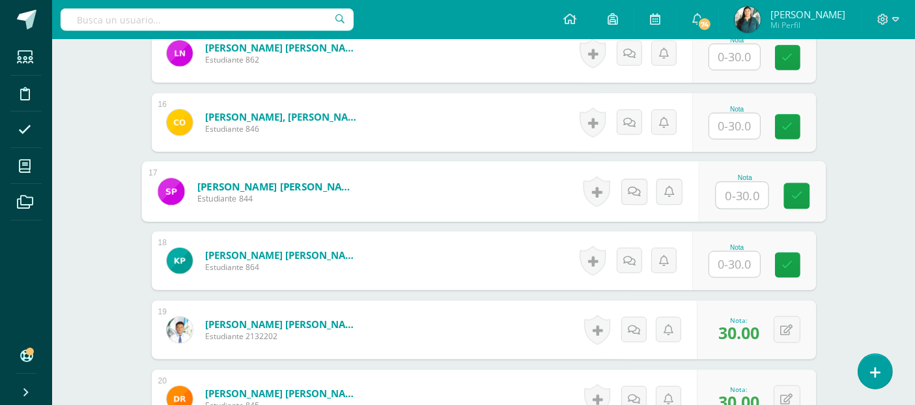
click at [737, 195] on input "text" at bounding box center [742, 195] width 52 height 26
type input "27"
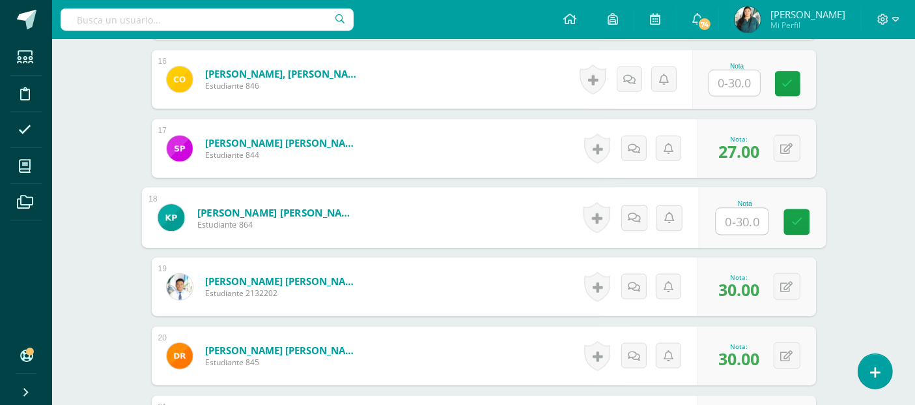
scroll to position [1420, 0]
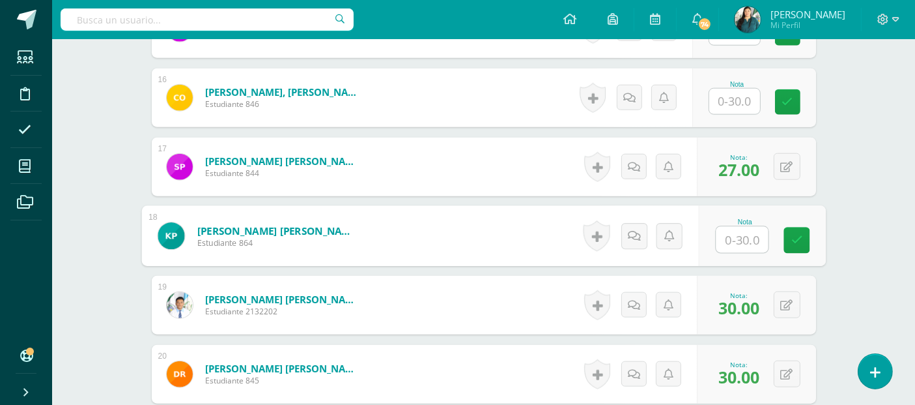
click at [745, 100] on input "text" at bounding box center [735, 101] width 51 height 25
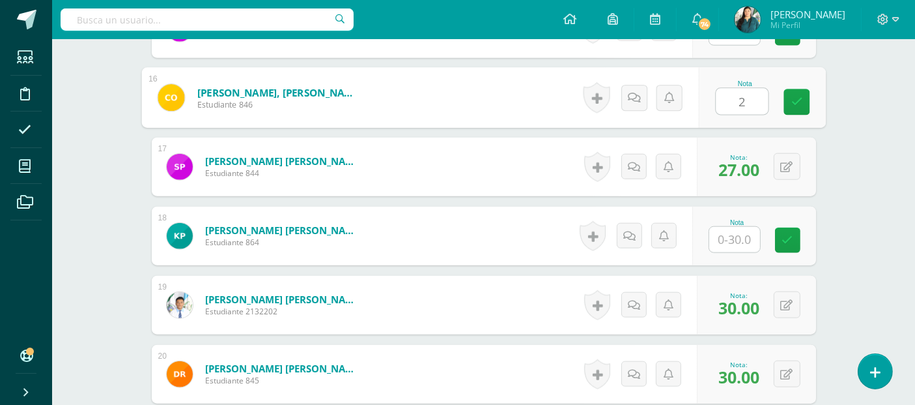
type input "27"
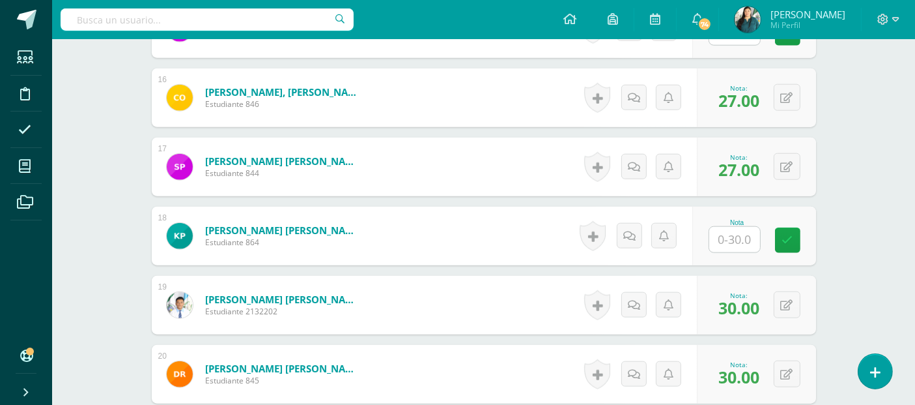
click at [736, 237] on input "text" at bounding box center [735, 239] width 51 height 25
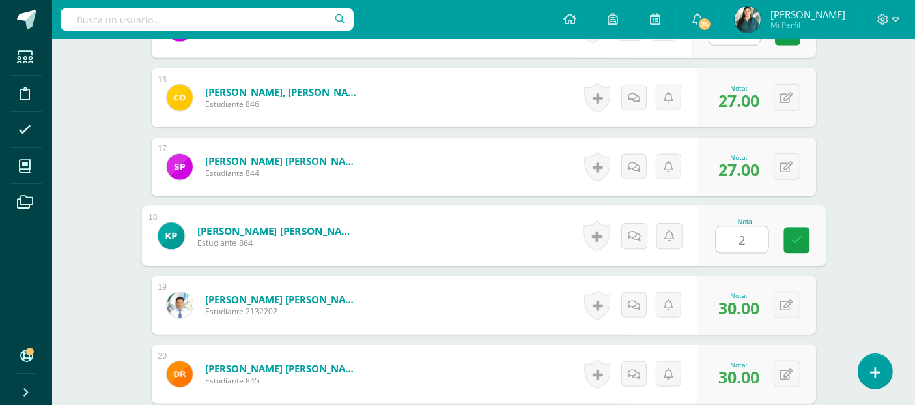
type input "29"
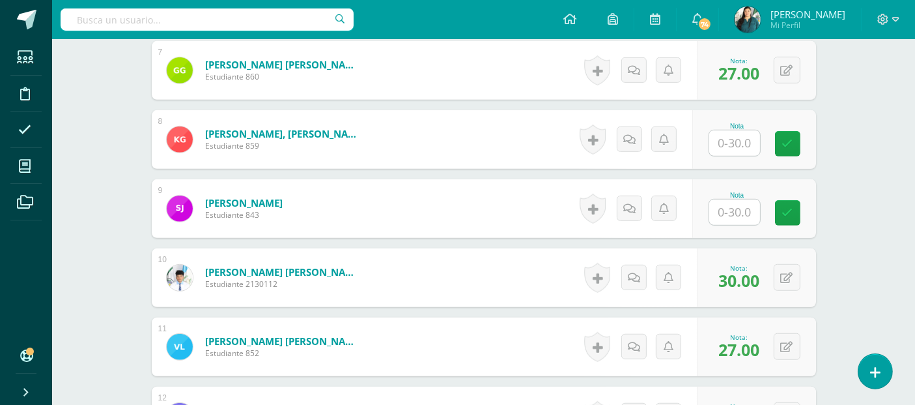
scroll to position [805, 0]
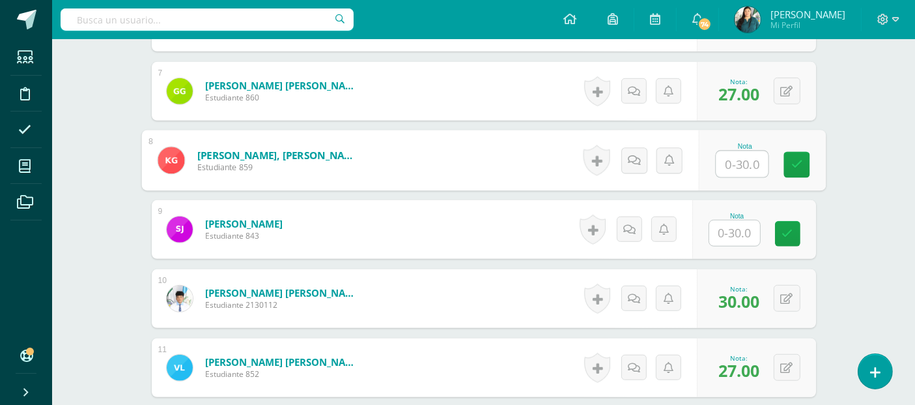
click at [734, 157] on input "text" at bounding box center [742, 164] width 52 height 26
type input "30"
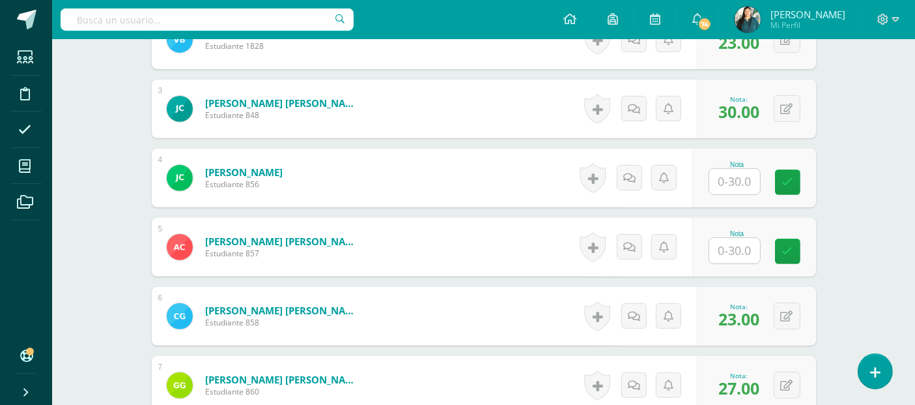
scroll to position [506, 0]
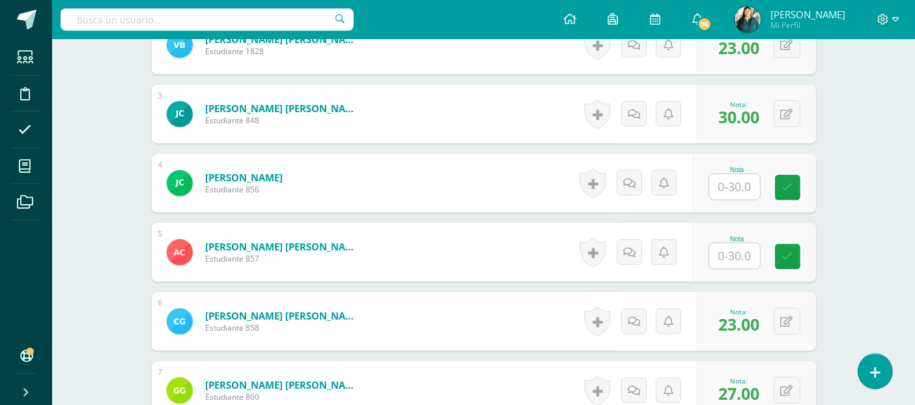
click at [732, 255] on input "text" at bounding box center [735, 255] width 51 height 25
type input "28"
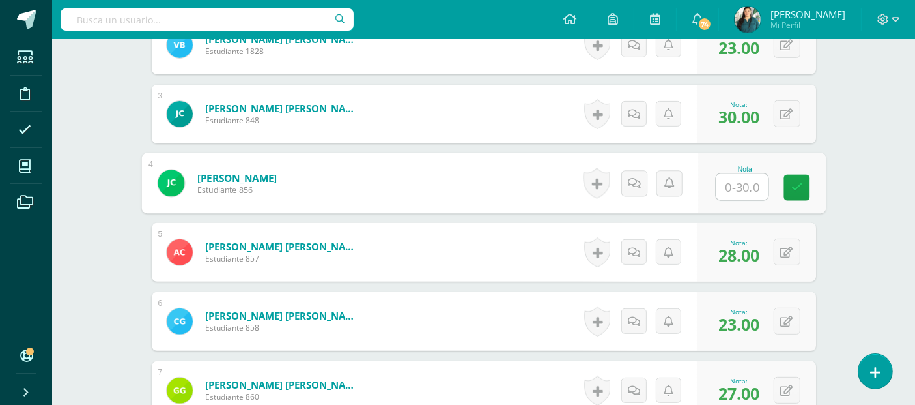
click at [736, 186] on input "text" at bounding box center [742, 187] width 52 height 26
type input "28"
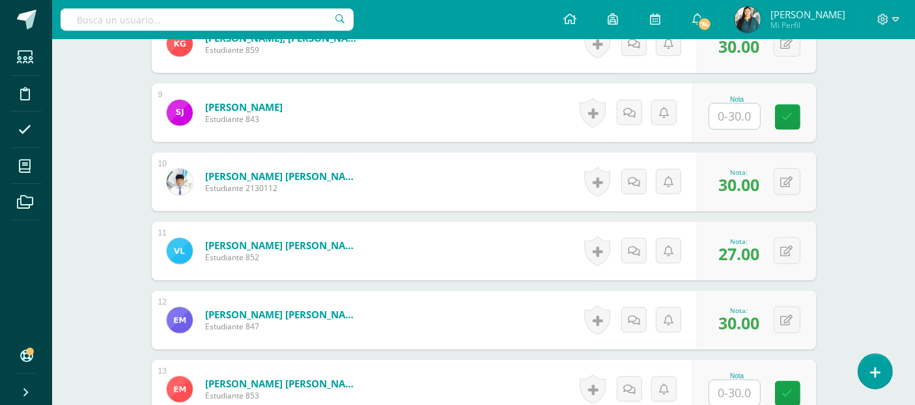
scroll to position [889, 0]
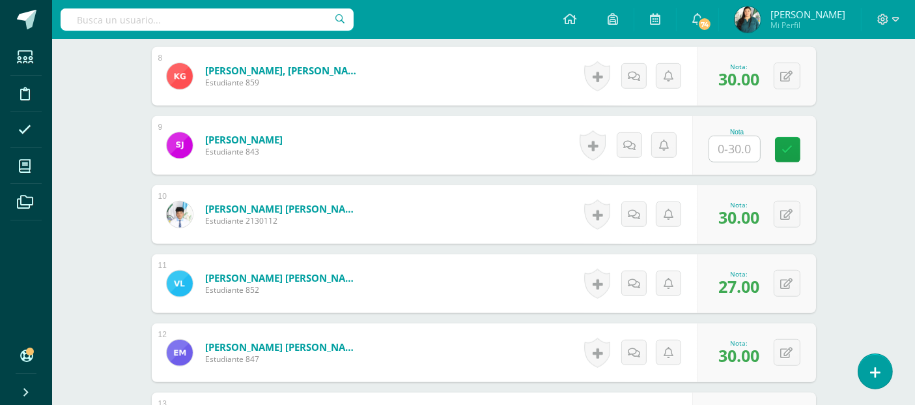
click at [732, 143] on input "text" at bounding box center [735, 148] width 51 height 25
type input "28"
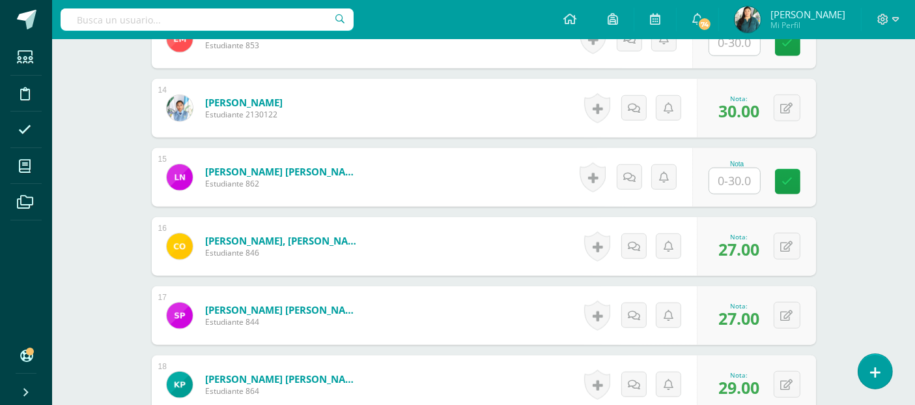
scroll to position [1222, 0]
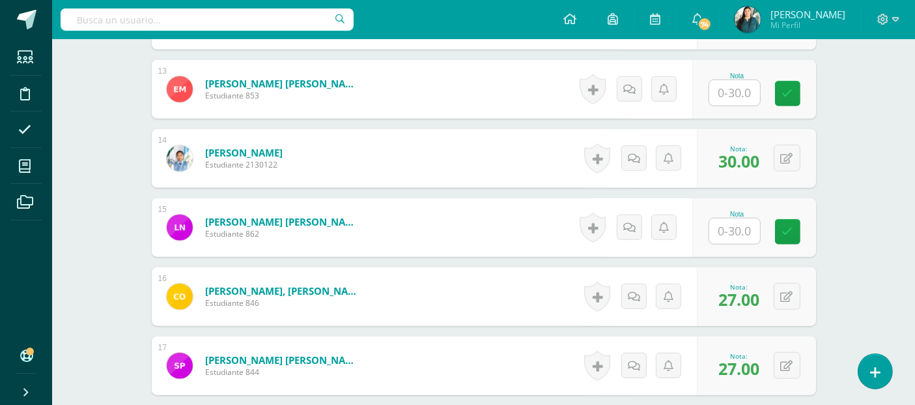
click at [726, 233] on input "text" at bounding box center [735, 230] width 51 height 25
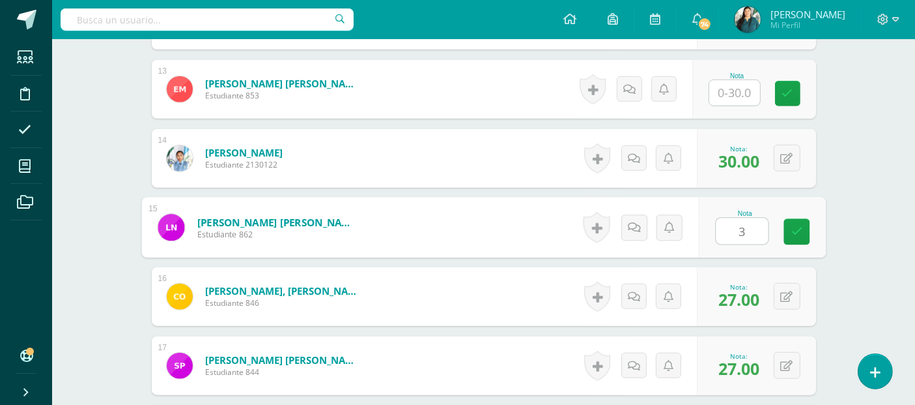
type input "30"
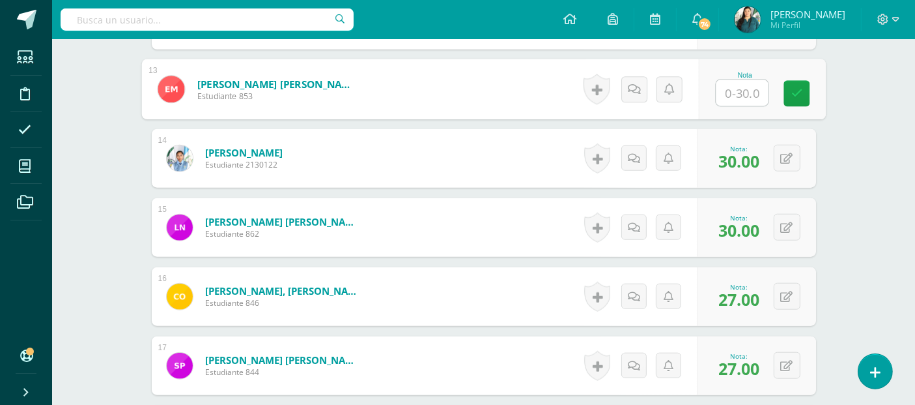
click at [734, 85] on input "text" at bounding box center [742, 93] width 52 height 26
type input "30"
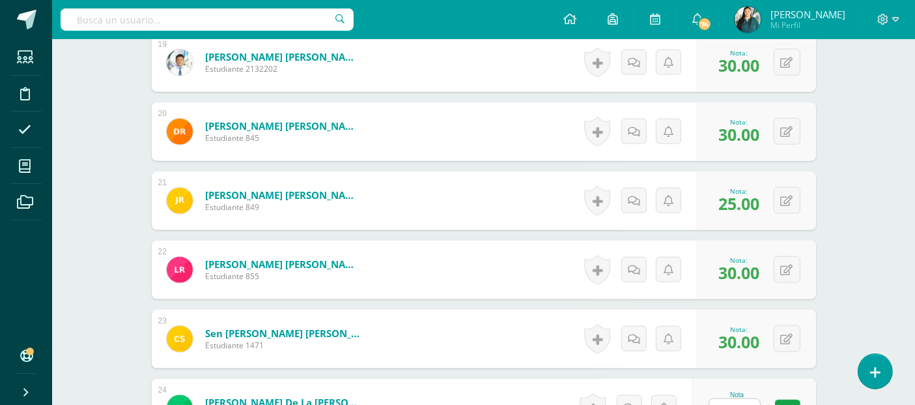
scroll to position [1912, 0]
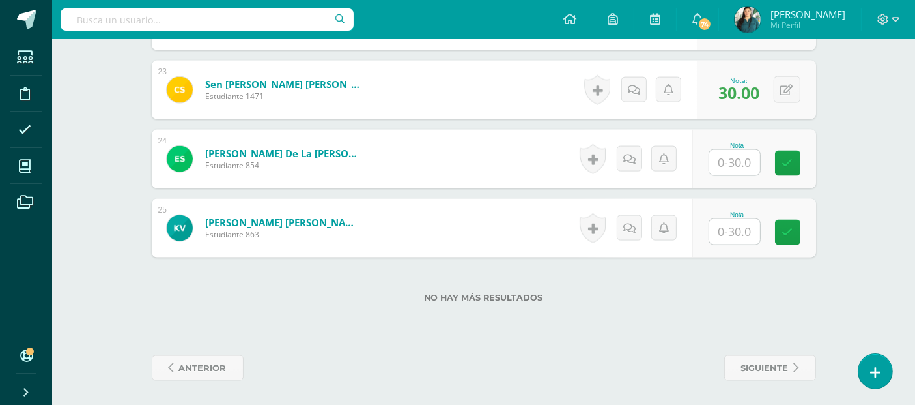
click at [756, 229] on input "text" at bounding box center [735, 231] width 51 height 25
type input "24"
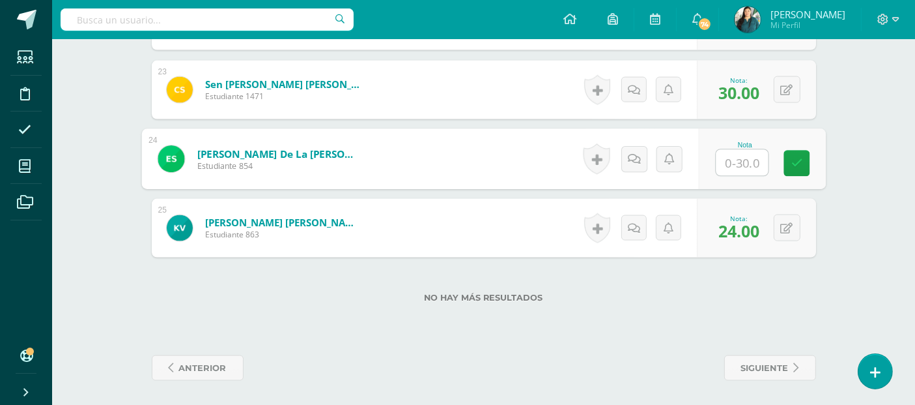
click at [750, 158] on input "text" at bounding box center [742, 163] width 52 height 26
type input "29"
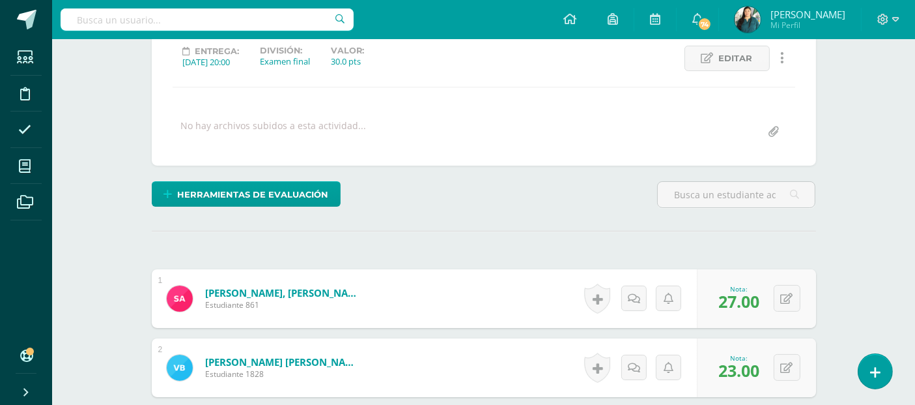
scroll to position [0, 0]
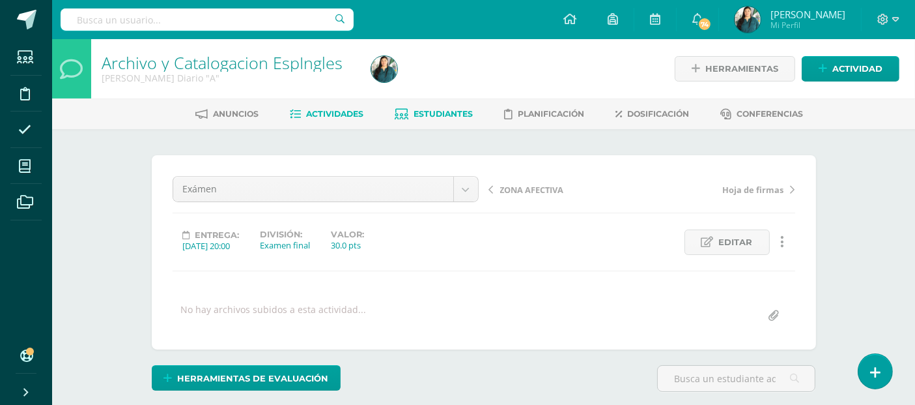
click at [470, 115] on span "Estudiantes" at bounding box center [443, 114] width 59 height 10
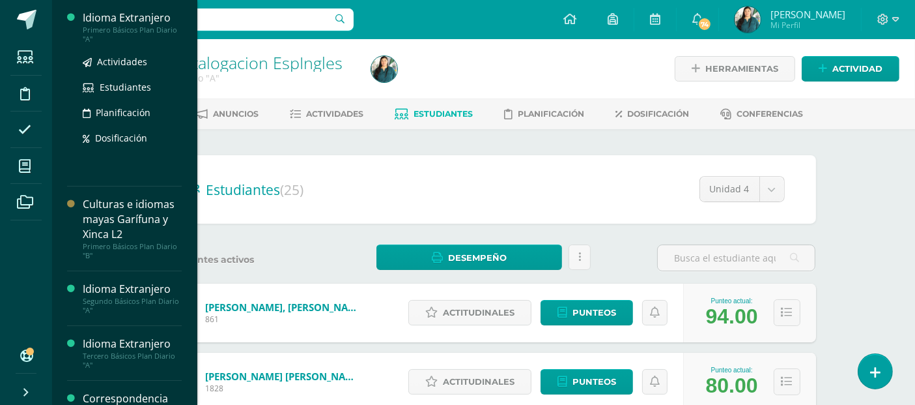
click at [124, 29] on div "Primero Básicos Plan Diario "A"" at bounding box center [132, 34] width 99 height 18
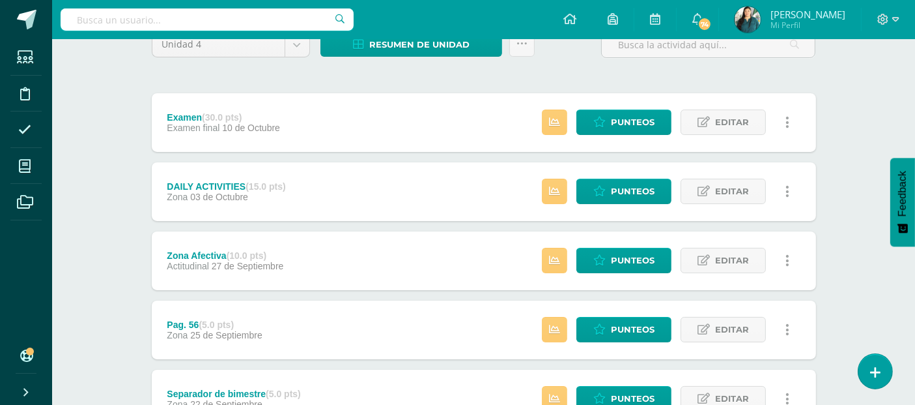
scroll to position [125, 0]
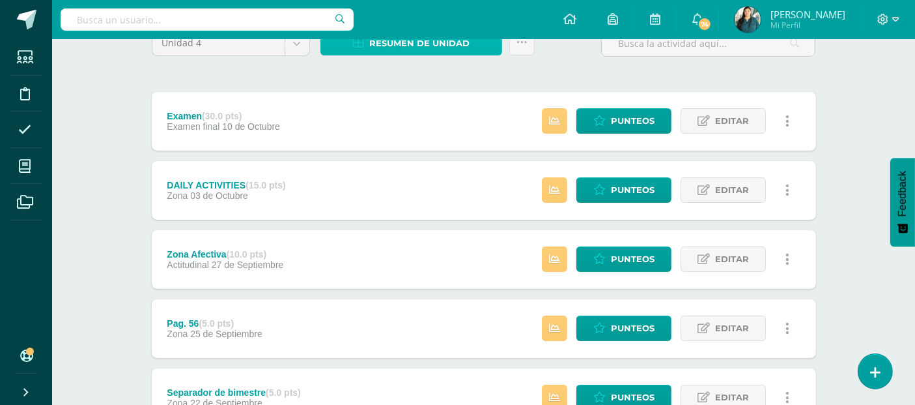
click at [428, 44] on span "Resumen de unidad" at bounding box center [419, 43] width 100 height 24
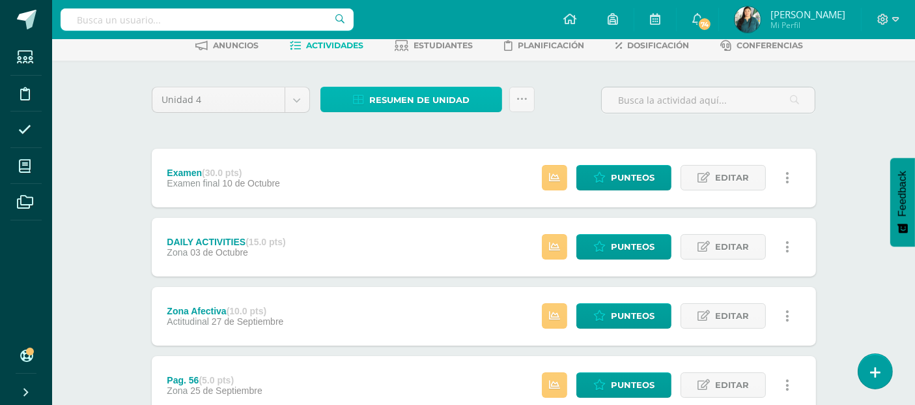
scroll to position [0, 0]
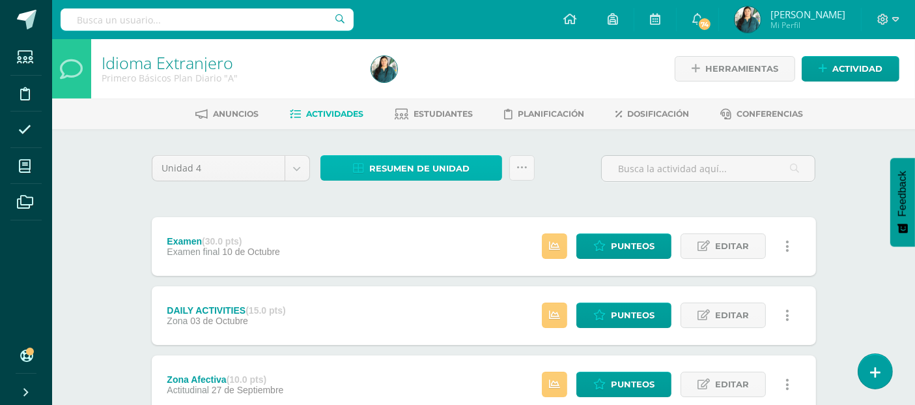
click at [479, 177] on link "Resumen de unidad" at bounding box center [412, 167] width 182 height 25
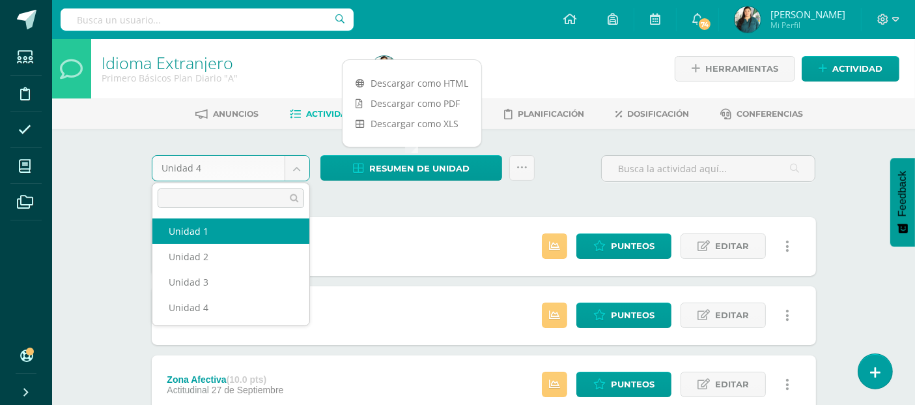
select select "Unidad 1"
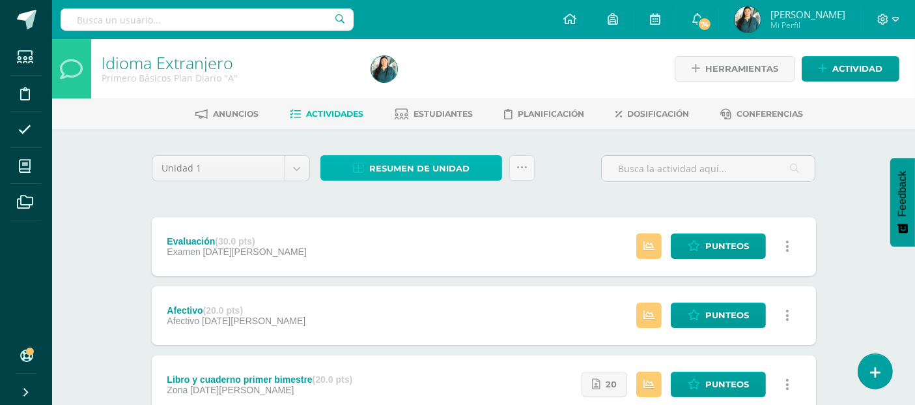
click at [478, 168] on link "Resumen de unidad" at bounding box center [412, 167] width 182 height 25
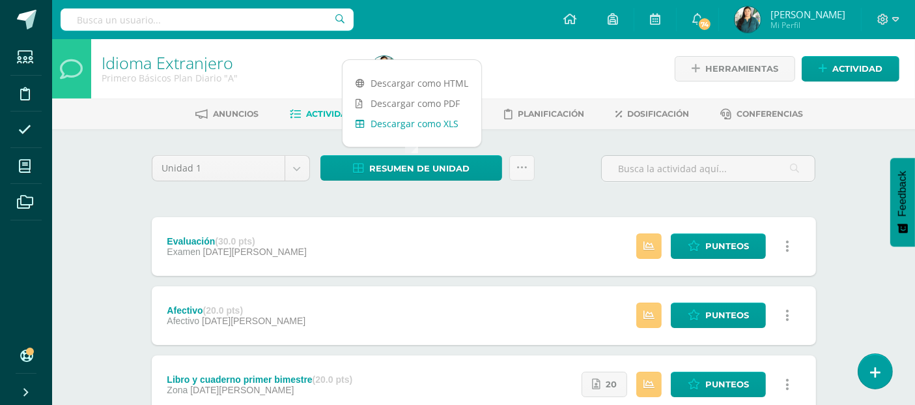
click at [437, 117] on link "Descargar como XLS" at bounding box center [412, 123] width 139 height 20
click at [411, 101] on link "Descargar como PDF" at bounding box center [412, 103] width 139 height 20
click at [432, 123] on link "Descargar como XLS" at bounding box center [412, 123] width 139 height 20
click at [402, 100] on link "Descargar como PDF" at bounding box center [412, 103] width 139 height 20
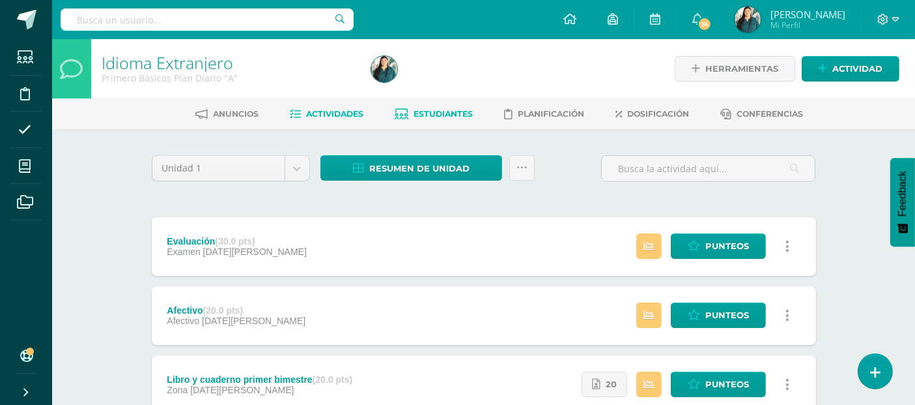
click at [436, 113] on span "Estudiantes" at bounding box center [443, 114] width 59 height 10
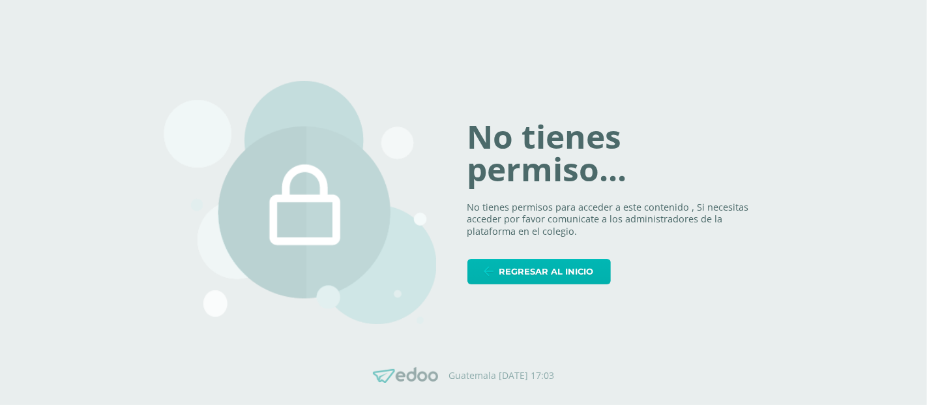
click at [516, 274] on span "Regresar al inicio" at bounding box center [546, 271] width 94 height 24
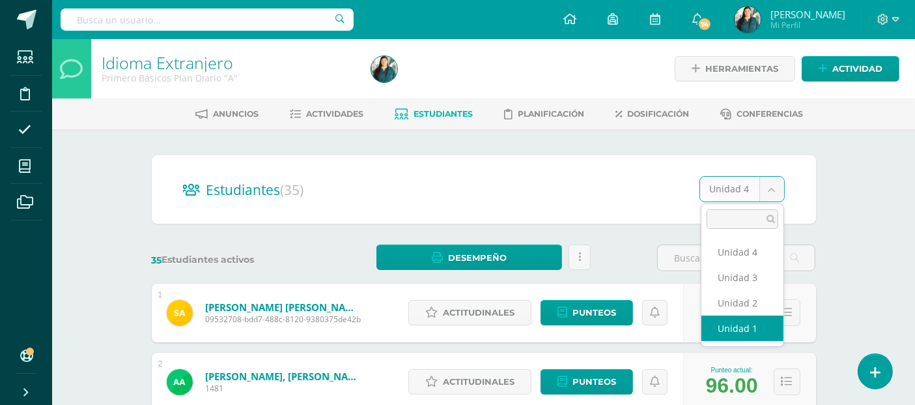
select select "/dashboard/teacher/section/1901/students/?unit=67838"
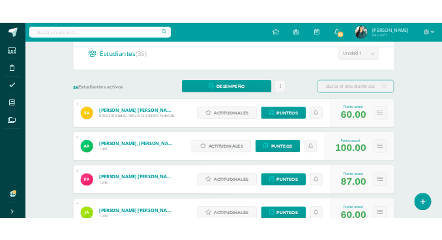
scroll to position [303, 0]
